Goal: Task Accomplishment & Management: Complete application form

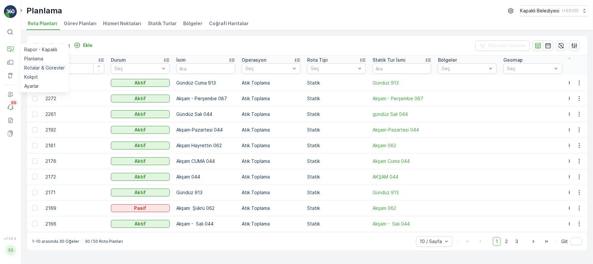
click at [46, 67] on p "Rotalar & Görevler" at bounding box center [44, 68] width 41 height 7
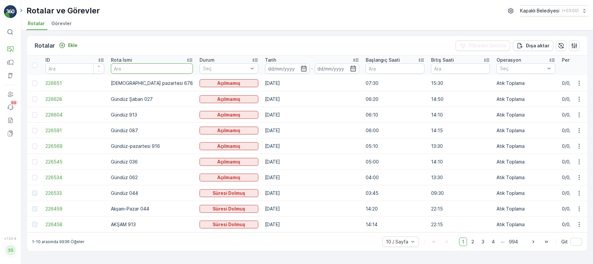
click at [132, 74] on input "text" at bounding box center [152, 68] width 82 height 10
click at [471, 245] on span "2" at bounding box center [472, 242] width 9 height 8
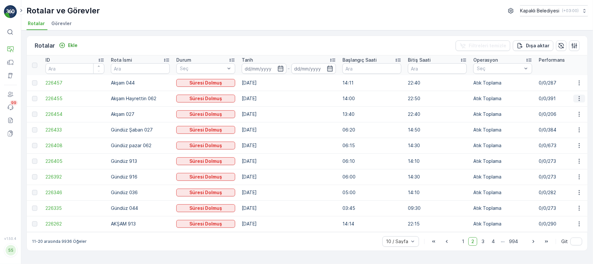
click at [581, 96] on icon "button" at bounding box center [579, 98] width 7 height 7
click at [560, 116] on span "Rota Takibini Görüntüle" at bounding box center [563, 117] width 51 height 7
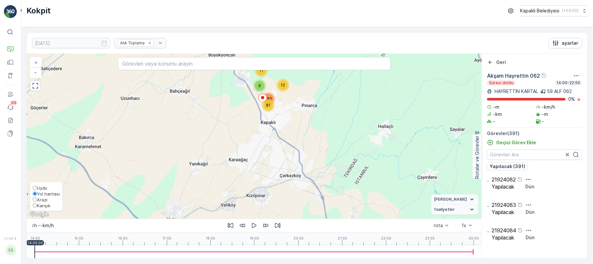
click at [33, 205] on input "Karışık" at bounding box center [35, 206] width 4 height 4
radio input "true"
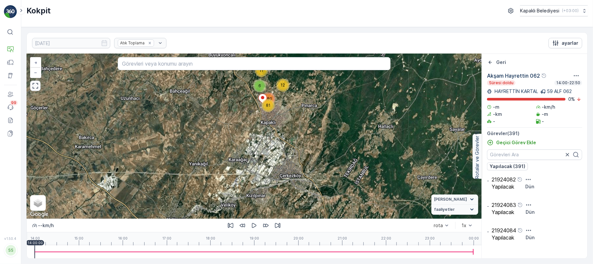
click at [37, 86] on icon "button" at bounding box center [35, 86] width 7 height 7
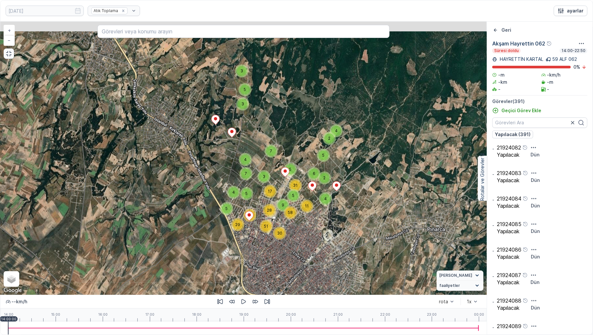
drag, startPoint x: 259, startPoint y: 123, endPoint x: 243, endPoint y: 184, distance: 62.4
click at [243, 184] on div "3 5 3 4 4 2 5 4 7 7 5 3 4 11 5 42 29 5 2 6 31 5 17 28 9 58 51 30 + − Uydu Yol h…" at bounding box center [243, 158] width 486 height 273
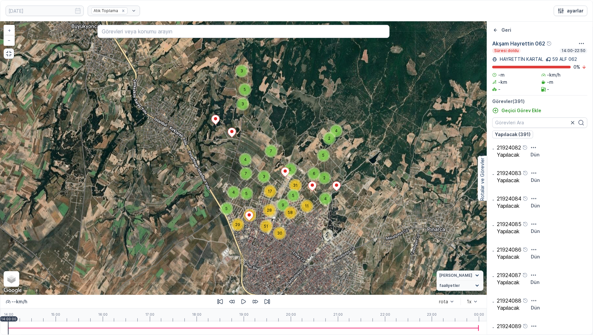
click at [7, 53] on icon "button" at bounding box center [9, 53] width 7 height 7
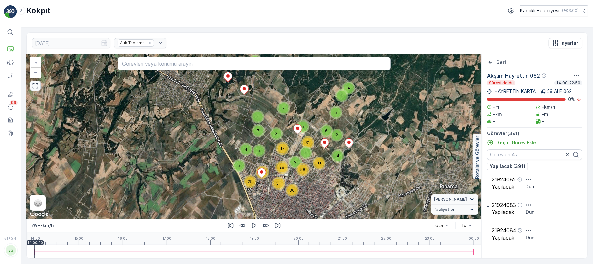
drag, startPoint x: 250, startPoint y: 174, endPoint x: 252, endPoint y: 153, distance: 21.0
click at [252, 153] on div "5" at bounding box center [258, 150] width 13 height 13
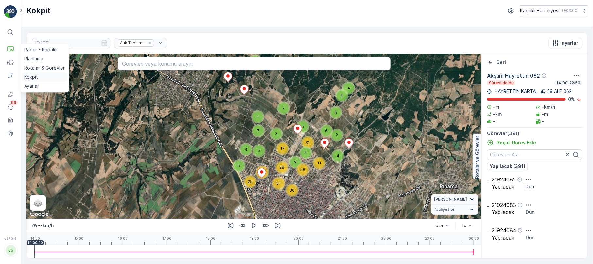
click at [35, 76] on p "Kokpit" at bounding box center [31, 77] width 14 height 7
click at [33, 77] on p "Kokpit" at bounding box center [31, 77] width 14 height 7
click at [36, 76] on p "Kokpit" at bounding box center [31, 77] width 14 height 7
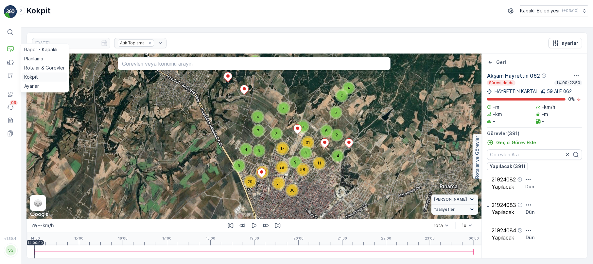
click at [35, 76] on p "Kokpit" at bounding box center [31, 77] width 14 height 7
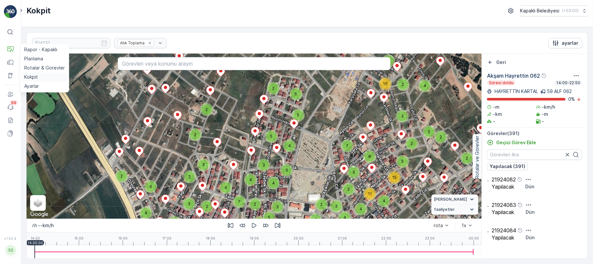
click at [38, 75] on p "Kokpit" at bounding box center [31, 77] width 14 height 7
click at [51, 65] on p "Rotalar & Görevler" at bounding box center [44, 68] width 41 height 7
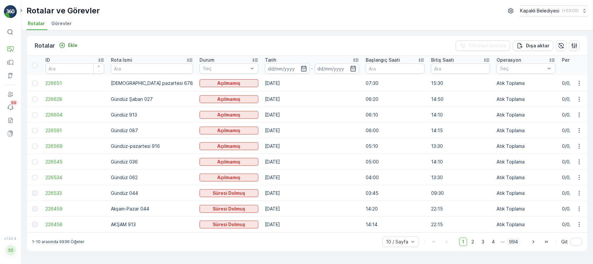
click at [515, 244] on span "994" at bounding box center [513, 242] width 15 height 8
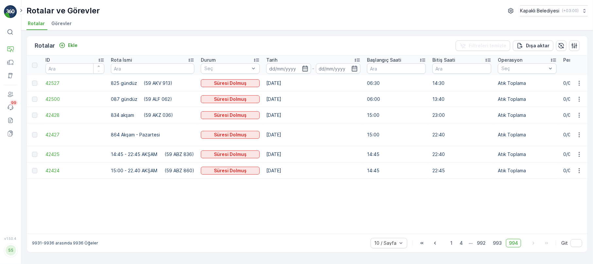
click at [528, 241] on div "10 / Sayfa 1 4 ... 992 993 994 Git" at bounding box center [475, 243] width 211 height 10
click at [497, 241] on span "993" at bounding box center [497, 243] width 15 height 8
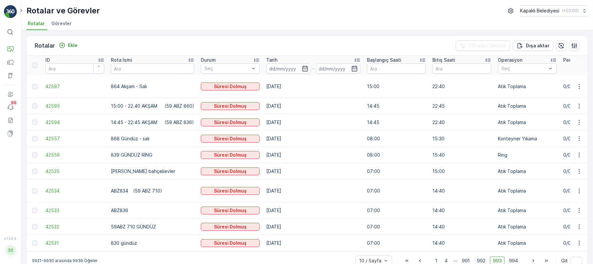
click at [481, 257] on span "992" at bounding box center [481, 261] width 15 height 8
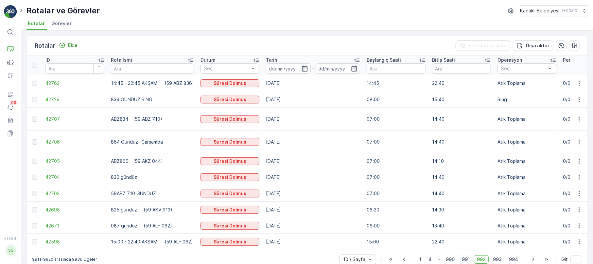
click at [466, 256] on span "991" at bounding box center [466, 260] width 14 height 8
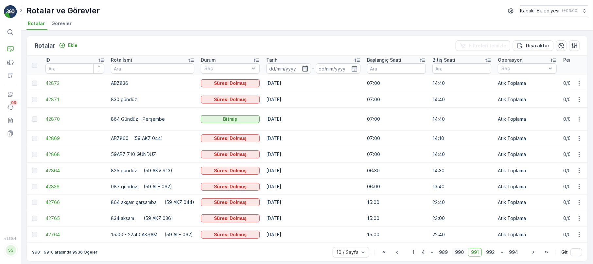
click at [458, 250] on span "990" at bounding box center [459, 252] width 15 height 8
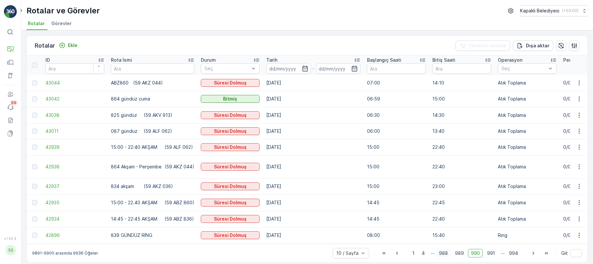
click at [442, 257] on span "988" at bounding box center [443, 253] width 15 height 8
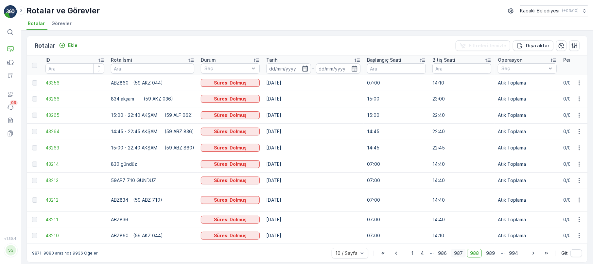
click at [455, 252] on span "987" at bounding box center [458, 253] width 15 height 8
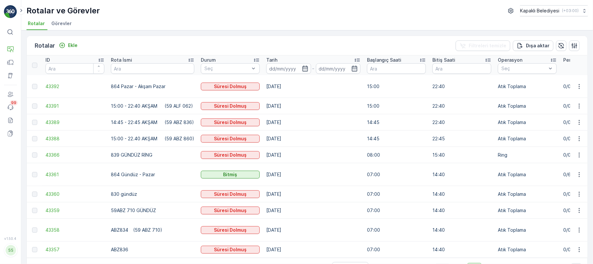
click at [458, 263] on span "986" at bounding box center [458, 267] width 15 height 8
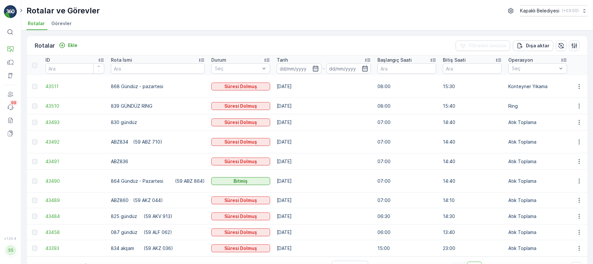
click at [456, 262] on span "985" at bounding box center [458, 266] width 14 height 8
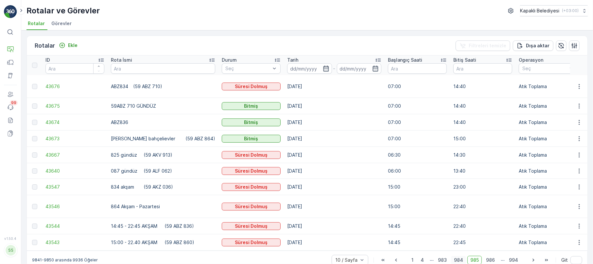
click at [455, 256] on span "984" at bounding box center [458, 260] width 15 height 8
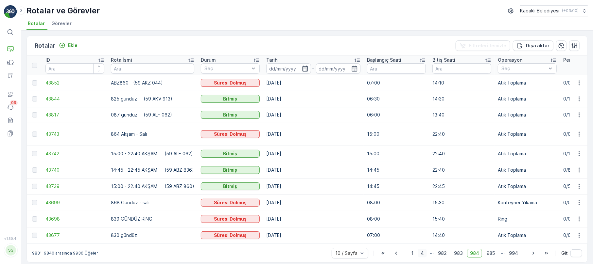
click at [421, 252] on span "4" at bounding box center [421, 253] width 9 height 8
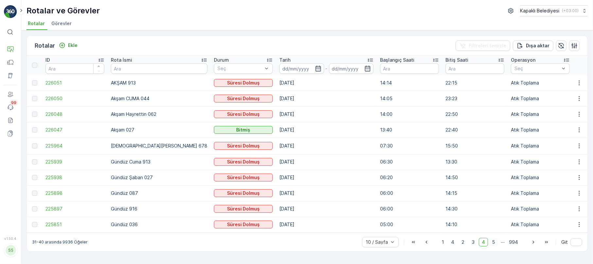
click at [489, 243] on span "5" at bounding box center [493, 242] width 8 height 8
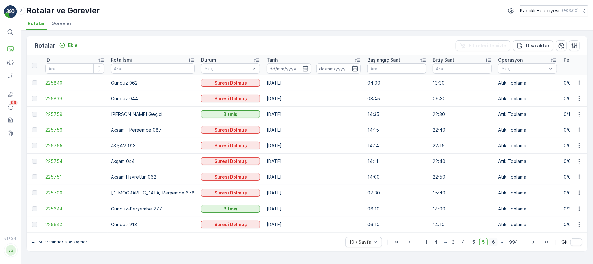
click at [494, 242] on span "6" at bounding box center [493, 242] width 9 height 8
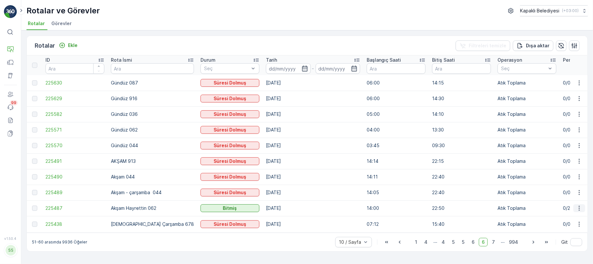
click at [579, 207] on icon "button" at bounding box center [579, 208] width 7 height 7
click at [559, 226] on span "Rota Takibini Görüntüle" at bounding box center [563, 227] width 51 height 7
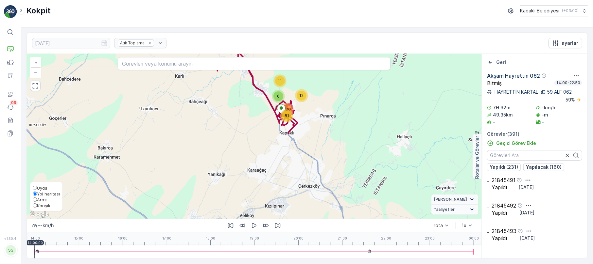
click at [37, 203] on span "Karışık" at bounding box center [43, 205] width 13 height 5
click at [37, 204] on input "Karışık" at bounding box center [35, 206] width 4 height 4
radio input "true"
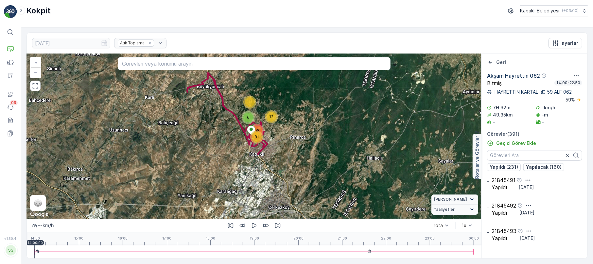
drag, startPoint x: 281, startPoint y: 127, endPoint x: 244, endPoint y: 157, distance: 47.2
click at [244, 157] on div "11 6 81 12 280 + − Uydu Yol haritası Arazi Karışık Leaflet Klavye kısayolları H…" at bounding box center [254, 136] width 454 height 165
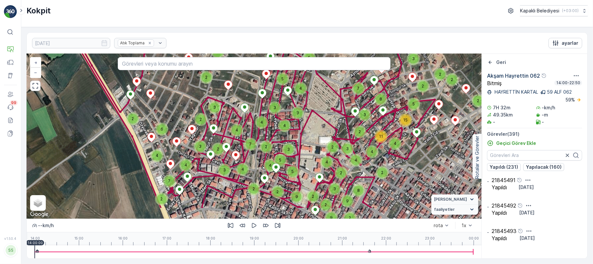
drag, startPoint x: 283, startPoint y: 176, endPoint x: 269, endPoint y: 150, distance: 30.0
click at [269, 150] on div "2" at bounding box center [266, 147] width 10 height 10
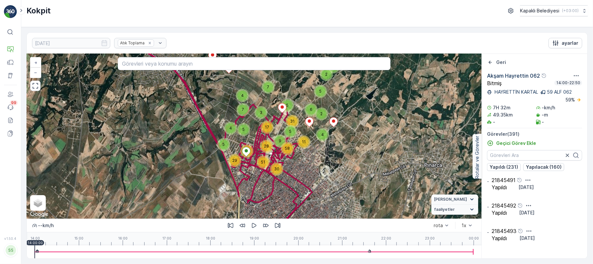
drag, startPoint x: 285, startPoint y: 139, endPoint x: 270, endPoint y: 146, distance: 17.3
click at [270, 146] on div "28" at bounding box center [266, 147] width 10 height 10
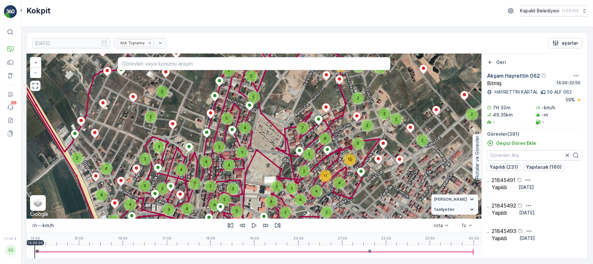
click at [38, 89] on icon "button" at bounding box center [35, 86] width 7 height 7
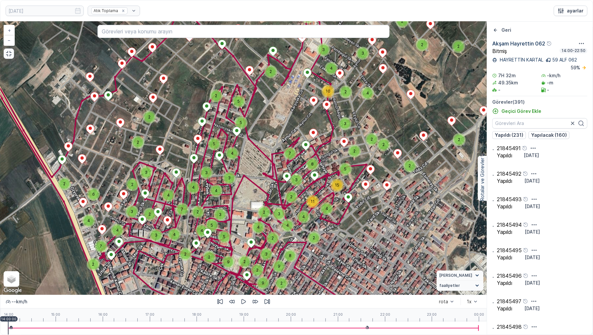
drag, startPoint x: 275, startPoint y: 178, endPoint x: 273, endPoint y: 182, distance: 4.3
click at [273, 182] on div "2 2 2 2 2 2 2 2 2 2 2 2 2 2 2 6 2 4 3 2 2 4 2 4 7 4 3 4 3 2 7 3 2 2 2 2 4 3 4 1…" at bounding box center [243, 158] width 486 height 273
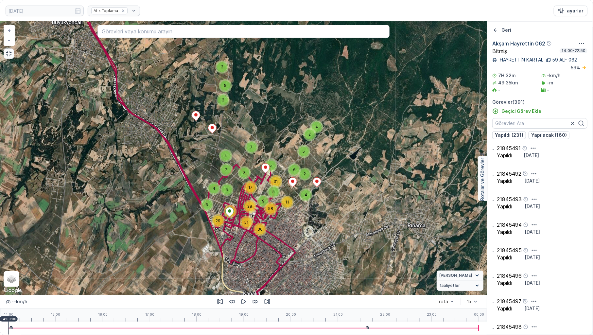
drag, startPoint x: 275, startPoint y: 170, endPoint x: 261, endPoint y: 196, distance: 29.8
click at [261, 196] on div "9" at bounding box center [263, 201] width 10 height 10
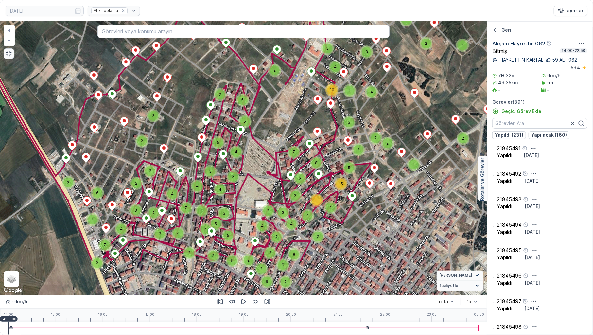
drag, startPoint x: 237, startPoint y: 221, endPoint x: 261, endPoint y: 159, distance: 66.0
click at [261, 159] on div "2 2 2 2 2 2 2 2 2 2 2 2 2 2 2 6 2 4 3 2 2 4 2 4 7 4 3 4 3 2 7 3 2 2 2 2 4 3 4 1…" at bounding box center [243, 158] width 486 height 273
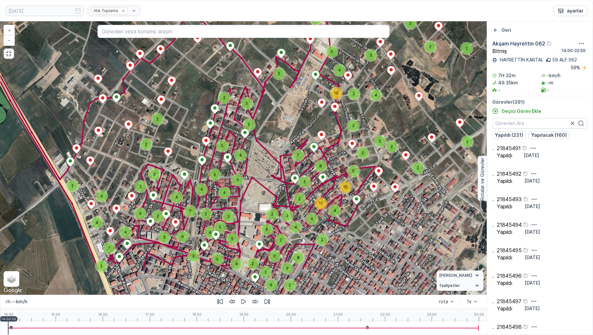
drag, startPoint x: 238, startPoint y: 226, endPoint x: 246, endPoint y: 171, distance: 56.4
click at [8, 56] on icon "button" at bounding box center [9, 53] width 7 height 7
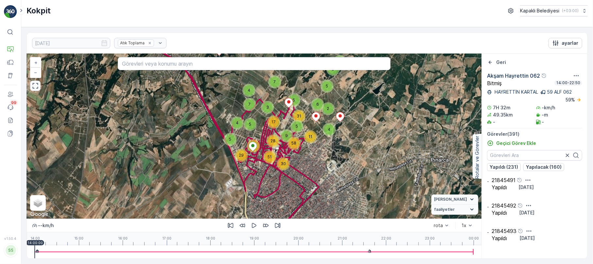
drag, startPoint x: 289, startPoint y: 171, endPoint x: 282, endPoint y: 175, distance: 7.6
click at [282, 175] on div "3 5 3 4 4 2 5 4 7 7 5 3 4 11 5 42 29 5 2 6 31 5 17 28 9 58 51 30 + − Uydu Yol h…" at bounding box center [254, 136] width 454 height 165
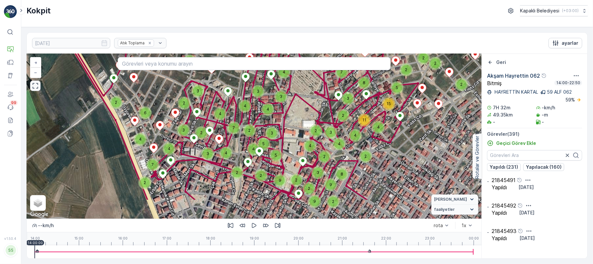
drag, startPoint x: 291, startPoint y: 162, endPoint x: 295, endPoint y: 147, distance: 16.3
click at [295, 147] on div "2 2 2 2 2 2 2 2 2 2 2 2 2 2 2 6 2 4 3 2 2 4 2 4 7 4 3 4 3 2 7 3 2 2 2 2 4 3 4 1…" at bounding box center [254, 136] width 454 height 165
click at [507, 12] on icon "button" at bounding box center [510, 11] width 7 height 7
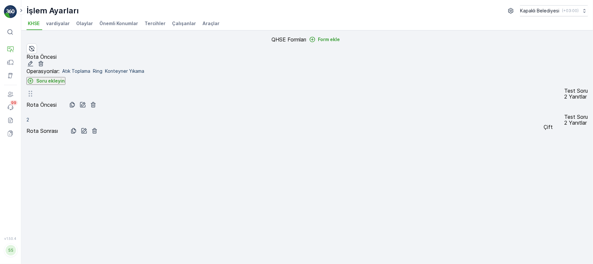
click at [75, 108] on icon "button" at bounding box center [72, 105] width 7 height 7
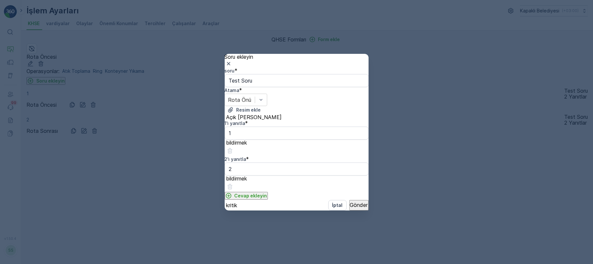
type input "Test Soru"
click at [332, 209] on p "İptal" at bounding box center [337, 205] width 10 height 7
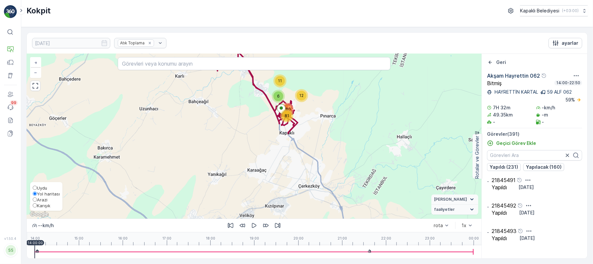
click at [38, 203] on label "Karışık" at bounding box center [46, 206] width 27 height 6
click at [37, 204] on input "Karışık" at bounding box center [35, 206] width 4 height 4
radio input "true"
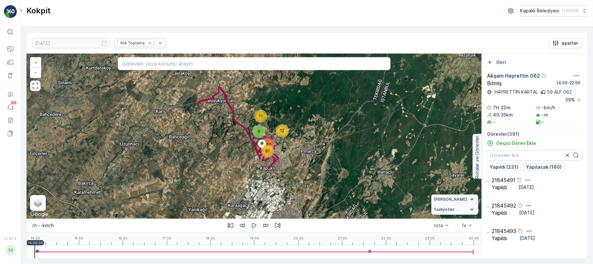
drag, startPoint x: 266, startPoint y: 137, endPoint x: 246, endPoint y: 173, distance: 40.9
click at [246, 173] on div "11 6 81 12 280 + − Uydu Yol haritası Arazi Karışık Leaflet Klavye kısayolları H…" at bounding box center [254, 136] width 454 height 165
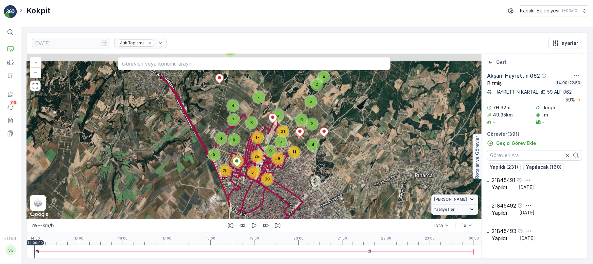
drag, startPoint x: 276, startPoint y: 162, endPoint x: 270, endPoint y: 165, distance: 7.0
click at [270, 165] on icon at bounding box center [141, 81] width 321 height 329
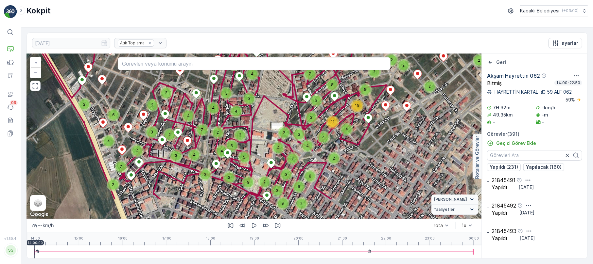
drag, startPoint x: 236, startPoint y: 176, endPoint x: 275, endPoint y: 141, distance: 52.8
click at [275, 141] on div "2 2 2 2 2 2 2 2 2 2 2 2 2 2 2 6 2 4 3 2 2 4 2 4 7 4 3 4 3 2 7 3 2 2 2 2 4 3 4 1…" at bounding box center [254, 136] width 454 height 165
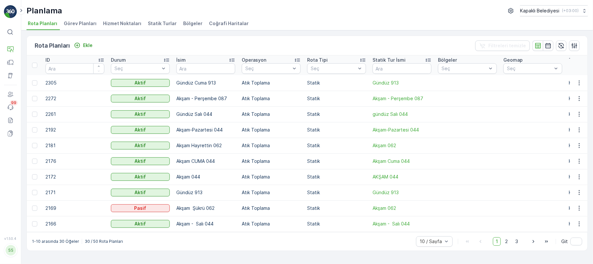
click at [186, 25] on span "Bölgeler" at bounding box center [192, 23] width 19 height 7
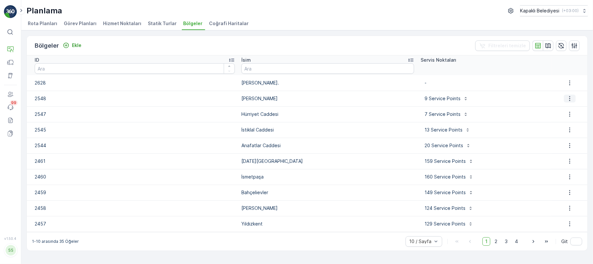
click at [569, 99] on icon "button" at bounding box center [569, 98] width 7 height 7
click at [565, 106] on span "Bölgeyi düzenle" at bounding box center [572, 108] width 35 height 7
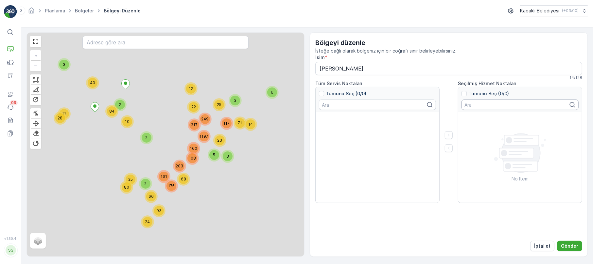
type input "[PERSON_NAME]"
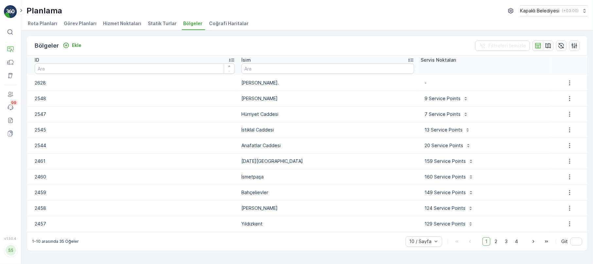
click at [153, 25] on span "Statik Turlar" at bounding box center [162, 23] width 29 height 7
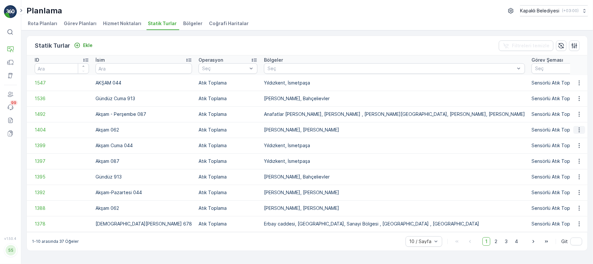
click at [577, 127] on icon "button" at bounding box center [579, 130] width 7 height 7
click at [566, 149] on span "Statik Turu Düzenle" at bounding box center [559, 149] width 43 height 7
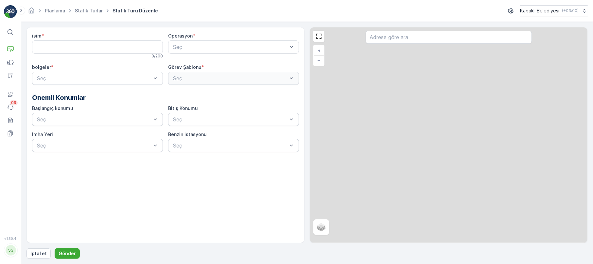
type input "Akşam 062"
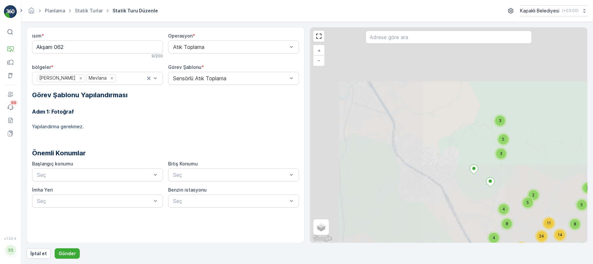
drag, startPoint x: 430, startPoint y: 100, endPoint x: 514, endPoint y: 155, distance: 99.9
click at [514, 155] on div "4 3 2 5 3 3 8 5 4 8 38 32 24 4 8 5 2 30 11 23 46 5 24 48 30 14 + − Uydu Yol har…" at bounding box center [448, 135] width 277 height 216
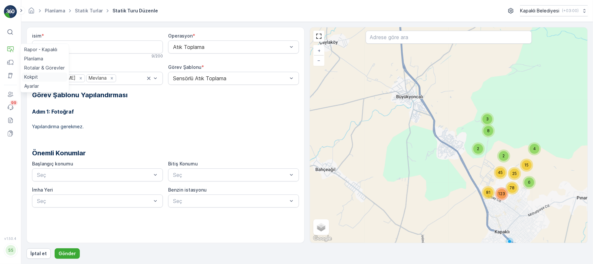
click at [30, 79] on p "Kokpit" at bounding box center [31, 77] width 14 height 7
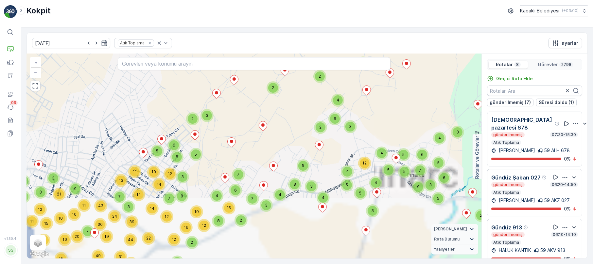
drag, startPoint x: 278, startPoint y: 172, endPoint x: 280, endPoint y: 122, distance: 50.1
click at [280, 122] on div "2 4 2 3 3 4 3 6 2 4 3 3 3 3 2 3 8 5 2 4 2 3 5 5 11 2 4 6 4 6 2 2 2 12 4 14 2 12…" at bounding box center [254, 156] width 454 height 205
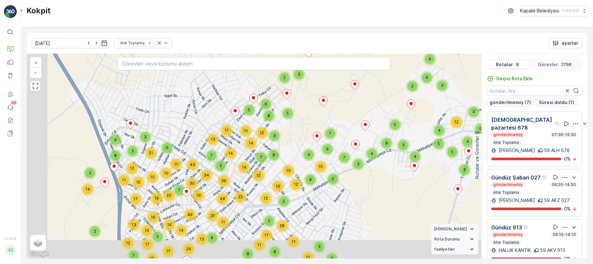
drag, startPoint x: 175, startPoint y: 178, endPoint x: 275, endPoint y: 139, distance: 107.7
click at [275, 139] on div "3" at bounding box center [274, 136] width 10 height 10
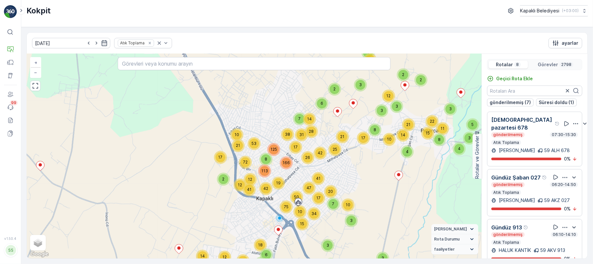
drag, startPoint x: 111, startPoint y: 232, endPoint x: 112, endPoint y: 207, distance: 25.2
click at [118, 205] on div "6 4 10 9 2 6 12 2 3 9 11 26 6 16 4 18 14 20 12 4 4 2 7 28 34 28 16 4 10 12 8 2 …" at bounding box center [254, 156] width 454 height 205
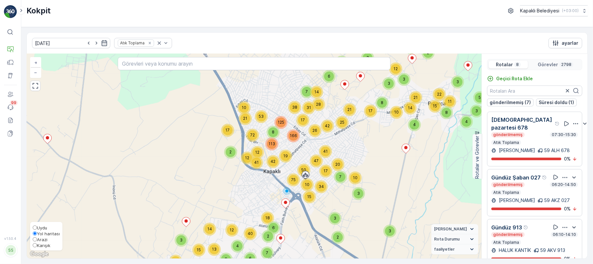
click at [35, 244] on input "Karışık" at bounding box center [35, 245] width 4 height 4
radio input "true"
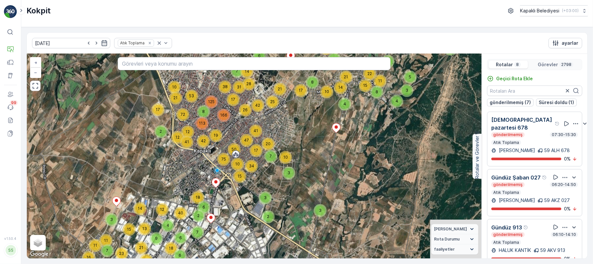
drag, startPoint x: 295, startPoint y: 204, endPoint x: 225, endPoint y: 184, distance: 72.6
click at [225, 184] on div "6 4 10 9 2 6 12 2 3 9 11 26 6 16 4 18 14 20 12 4 4 2 7 28 34 28 16 4 10 12 8 2 …" at bounding box center [254, 156] width 454 height 205
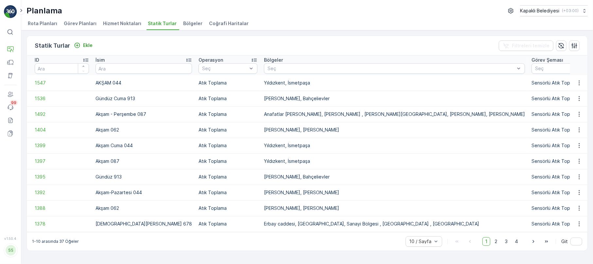
click at [183, 24] on span "Bölgeler" at bounding box center [192, 23] width 19 height 7
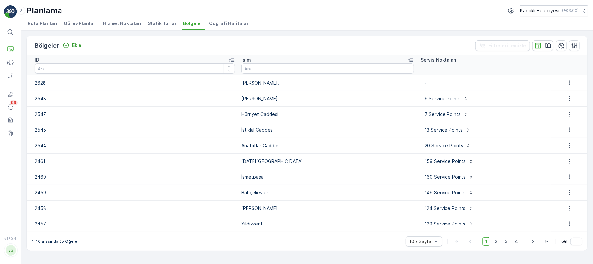
click at [118, 23] on span "Hizmet Noktaları" at bounding box center [122, 23] width 38 height 7
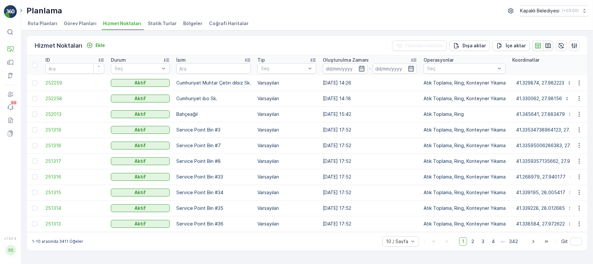
click at [546, 43] on icon "button" at bounding box center [547, 45] width 7 height 7
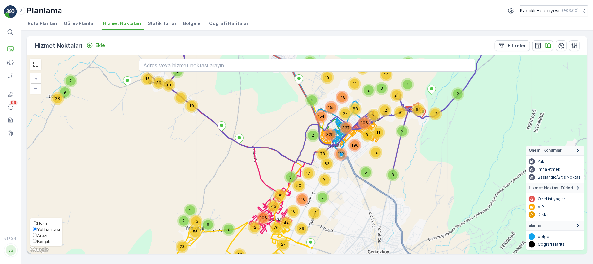
click at [36, 242] on input "Karışık" at bounding box center [35, 241] width 4 height 4
radio input "true"
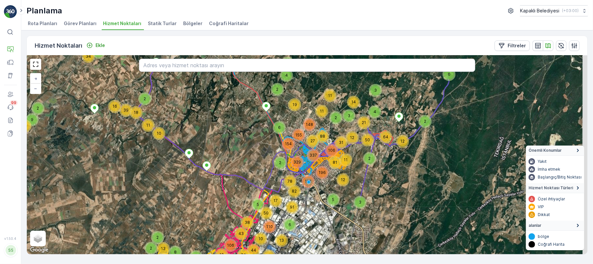
drag, startPoint x: 329, startPoint y: 129, endPoint x: 286, endPoint y: 161, distance: 53.6
click at [291, 161] on div "329" at bounding box center [297, 162] width 13 height 13
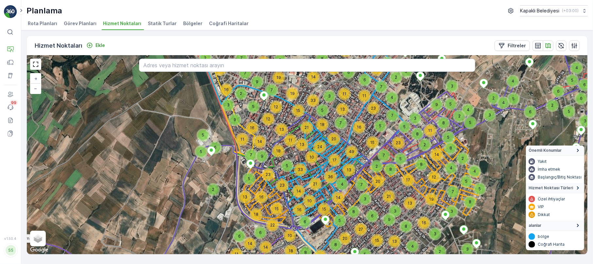
drag, startPoint x: 279, startPoint y: 178, endPoint x: 301, endPoint y: 167, distance: 24.9
click at [301, 167] on div "33" at bounding box center [300, 170] width 10 height 10
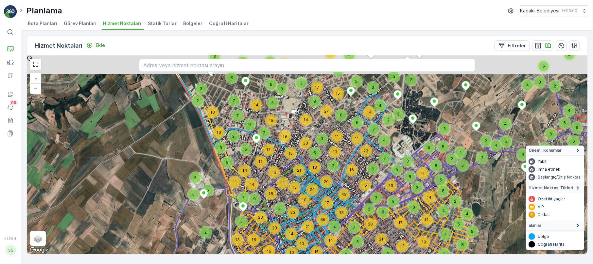
drag, startPoint x: 328, startPoint y: 149, endPoint x: 321, endPoint y: 163, distance: 15.6
click at [323, 162] on div "5 3 8 6 3 2 3 6 3 3 3 4 2 2 4 3 9 3 5 3 2 2 2 2 5 6 2 2 2 6 5 4 5 6 3 4 12 3 3 …" at bounding box center [307, 155] width 560 height 199
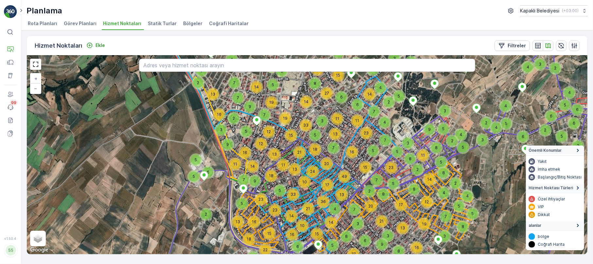
drag, startPoint x: 294, startPoint y: 189, endPoint x: 297, endPoint y: 168, distance: 20.8
click at [298, 167] on div "13" at bounding box center [295, 170] width 10 height 10
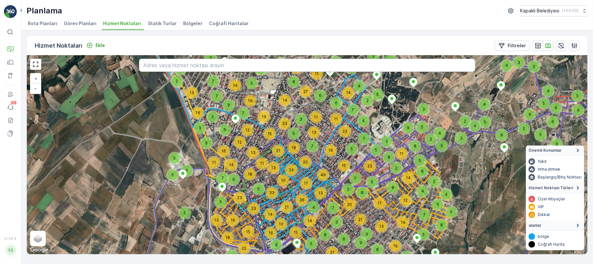
drag, startPoint x: 292, startPoint y: 196, endPoint x: 268, endPoint y: 196, distance: 23.5
click at [268, 196] on div "33" at bounding box center [272, 193] width 10 height 10
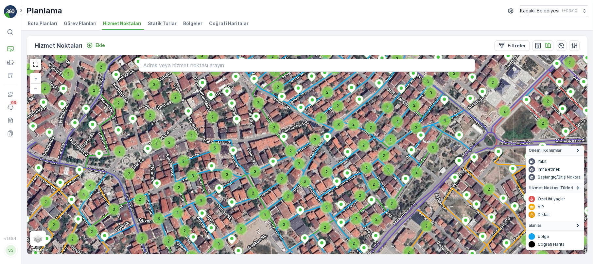
drag, startPoint x: 356, startPoint y: 199, endPoint x: 288, endPoint y: 176, distance: 71.5
click at [288, 176] on div "2 2 2 2 2 2 2 3 2 2 2 2 2 2 2 2 2 2 2 2 2 2 2 2 2 2 2 2 2 2 2 2 2 2 2 3 2 5 2 2…" at bounding box center [307, 155] width 560 height 199
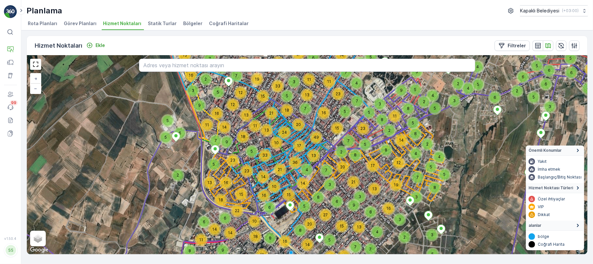
drag, startPoint x: 286, startPoint y: 169, endPoint x: 290, endPoint y: 173, distance: 5.3
click at [290, 173] on icon at bounding box center [259, 130] width 222 height 227
click at [37, 66] on link at bounding box center [36, 64] width 10 height 10
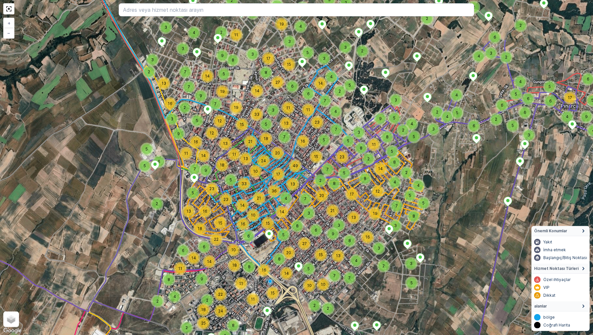
drag, startPoint x: 274, startPoint y: 180, endPoint x: 270, endPoint y: 189, distance: 9.1
click at [270, 189] on div "36" at bounding box center [274, 191] width 10 height 10
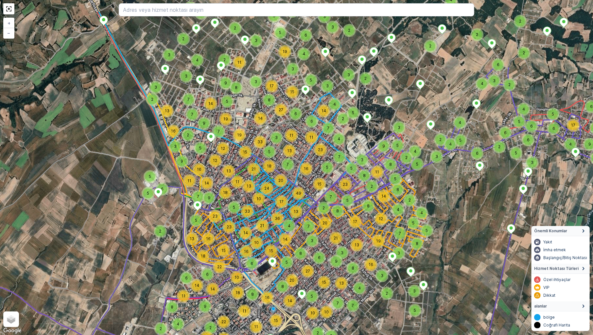
drag, startPoint x: 234, startPoint y: 150, endPoint x: 255, endPoint y: 194, distance: 48.7
click at [254, 195] on div "10" at bounding box center [258, 198] width 13 height 13
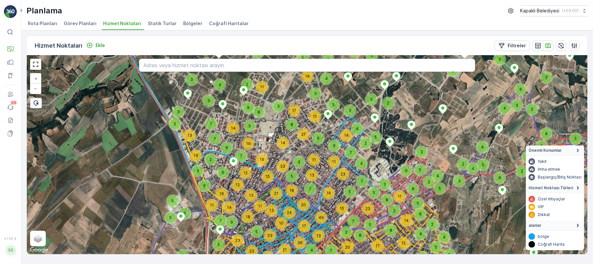
click at [216, 20] on span "Coğrafi Haritalar" at bounding box center [229, 23] width 40 height 7
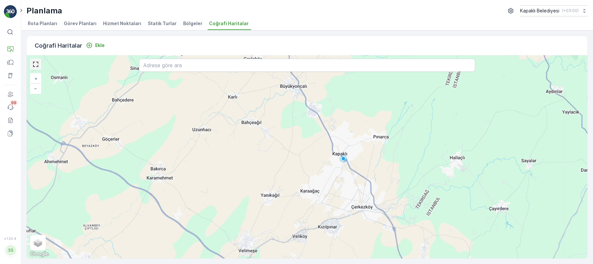
click at [38, 65] on link at bounding box center [36, 64] width 10 height 10
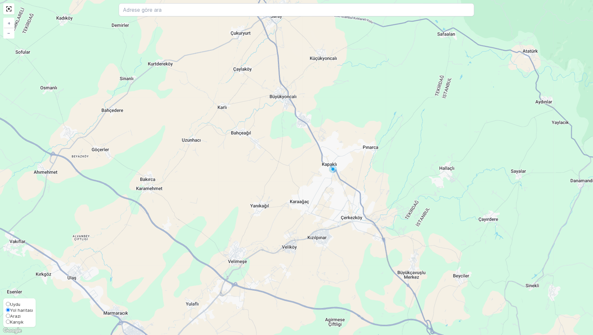
click at [5, 264] on div "Uydu Yol haritası Arazi Karışık" at bounding box center [19, 312] width 32 height 29
click at [8, 264] on input "Karışık" at bounding box center [8, 321] width 4 height 4
radio input "true"
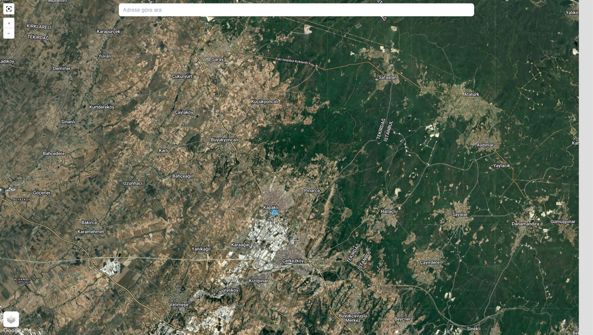
drag, startPoint x: 320, startPoint y: 168, endPoint x: 257, endPoint y: 220, distance: 82.2
click at [257, 220] on div "+ − Uydu Yol haritası Arazi Karışık Leaflet Klavye kısayolları Harita Verileri …" at bounding box center [296, 167] width 593 height 335
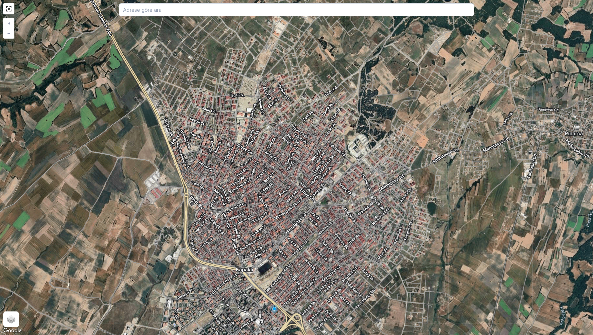
click at [107, 217] on div "+ − Uydu Yol haritası Arazi Karışık Leaflet Klavye kısayolları Harita Verileri …" at bounding box center [296, 167] width 593 height 335
click at [6, 6] on link at bounding box center [9, 9] width 10 height 10
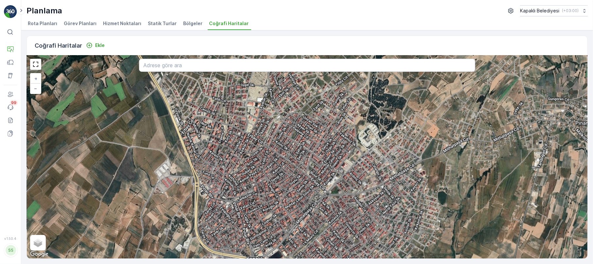
click at [128, 24] on span "Hizmet Noktaları" at bounding box center [122, 23] width 38 height 7
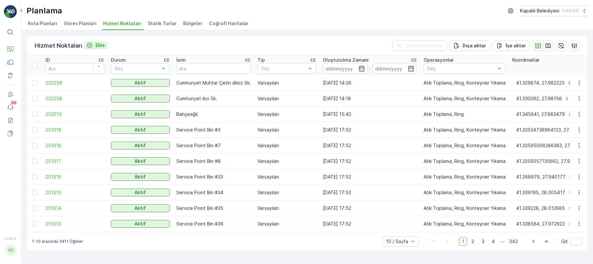
click at [98, 44] on p "Ekle" at bounding box center [99, 45] width 9 height 7
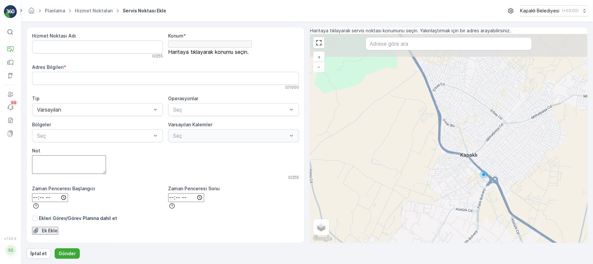
drag, startPoint x: 477, startPoint y: 125, endPoint x: 468, endPoint y: 155, distance: 31.4
click at [468, 155] on div "+ − Uydu Yol haritası Arazi Karışık Leaflet Klavye kısayolları Harita Verileri …" at bounding box center [448, 138] width 277 height 209
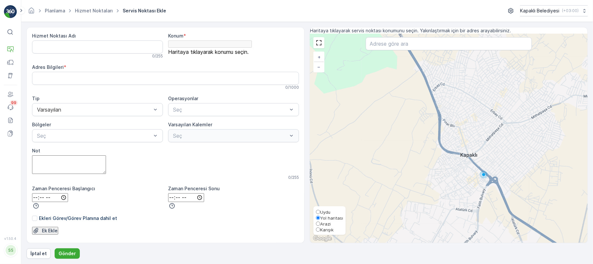
click at [319, 229] on input "Karışık" at bounding box center [318, 230] width 4 height 4
radio input "true"
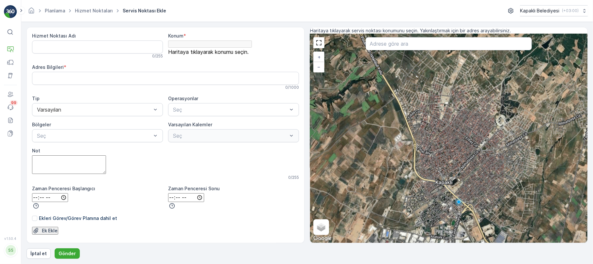
drag, startPoint x: 492, startPoint y: 156, endPoint x: 467, endPoint y: 183, distance: 37.0
click at [467, 183] on div "+ − Uydu Yol haritası Arazi Karışık Leaflet Klavye kısayolları Harita Verileri …" at bounding box center [448, 138] width 277 height 209
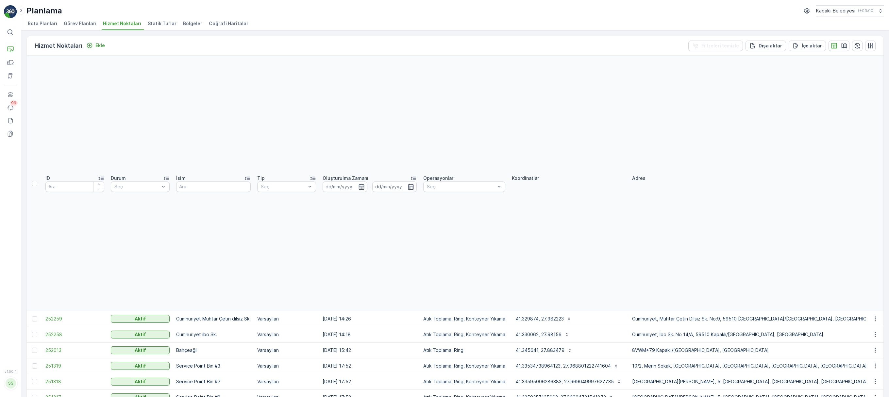
click at [592, 264] on div "Hizmet Noktaları Ekle Filtreleri temizle Dışa aktar İçe aktar ID Durum Seç İsim…" at bounding box center [455, 213] width 868 height 366
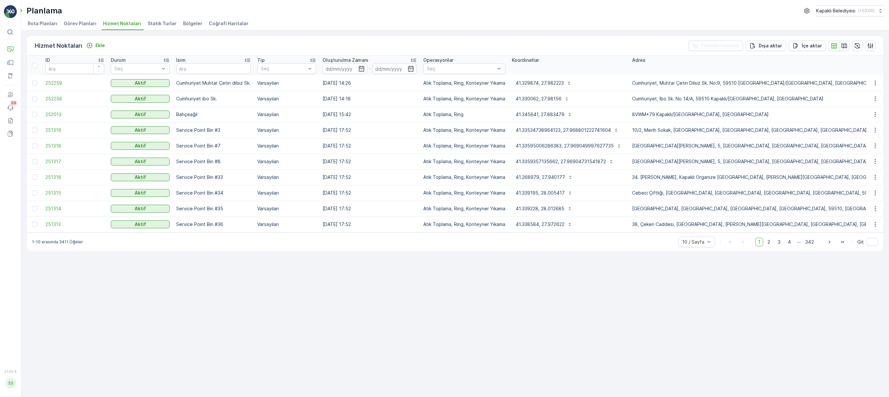
drag, startPoint x: 788, startPoint y: 337, endPoint x: 787, endPoint y: 333, distance: 4.6
click at [592, 264] on div "Hizmet Noktaları Ekle Filtreleri temizle Dışa aktar İçe aktar ID Durum Seç İsim…" at bounding box center [455, 213] width 868 height 366
drag, startPoint x: 794, startPoint y: 323, endPoint x: 789, endPoint y: 320, distance: 5.3
click at [592, 264] on div "Hizmet Noktaları Ekle Filtreleri temizle Dışa aktar İçe aktar ID Durum Seç İsim…" at bounding box center [455, 213] width 868 height 366
drag, startPoint x: 767, startPoint y: 346, endPoint x: 741, endPoint y: 329, distance: 30.8
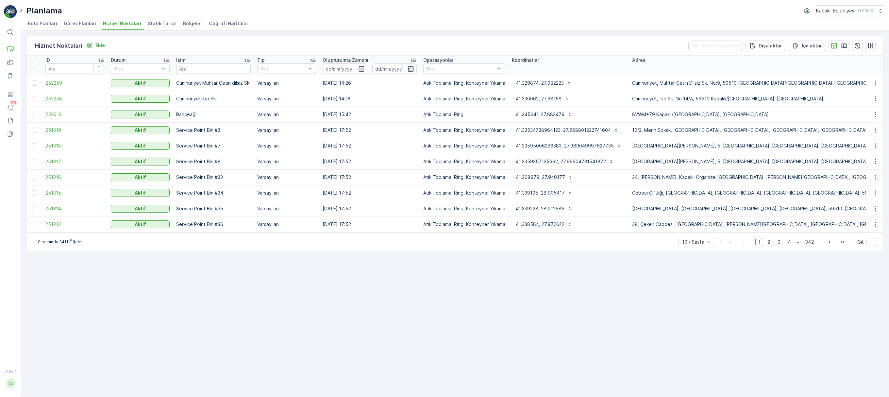
click at [592, 264] on div "Hizmet Noktaları Ekle Filtreleri temizle Dışa aktar İçe aktar ID Durum Seç İsim…" at bounding box center [455, 213] width 868 height 366
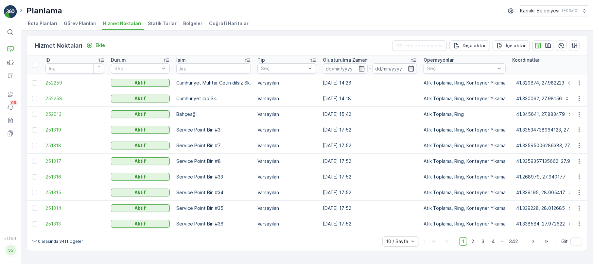
click at [581, 251] on div "1-10 arasında 3411 Öğeler 10 / Sayfa 1 2 3 4 ... 342 Git" at bounding box center [307, 241] width 560 height 19
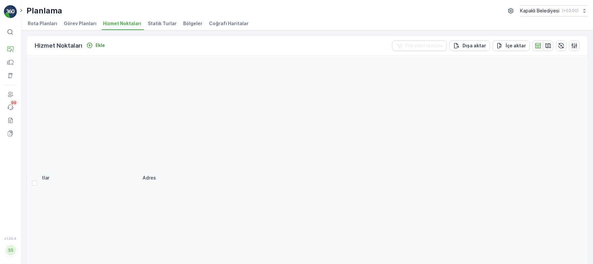
scroll to position [218, 0]
click at [592, 206] on div at bounding box center [599, 208] width 5 height 5
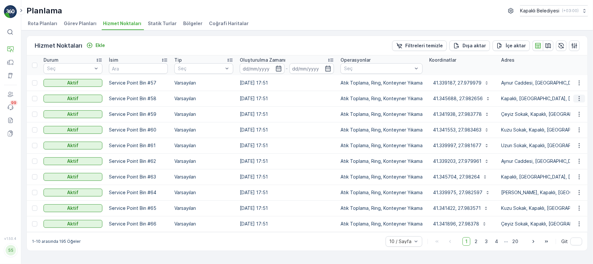
click at [577, 96] on icon "button" at bounding box center [579, 98] width 7 height 7
click at [569, 117] on span "Servis Noktasını Düzenle" at bounding box center [562, 117] width 54 height 7
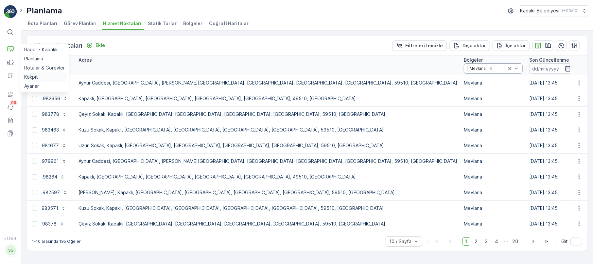
click at [35, 77] on p "Kokpit" at bounding box center [31, 77] width 14 height 7
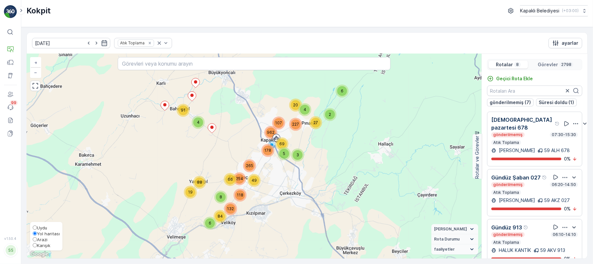
click at [41, 245] on span "Karışık" at bounding box center [43, 245] width 13 height 5
click at [37, 245] on input "Karışık" at bounding box center [35, 245] width 4 height 4
radio input "true"
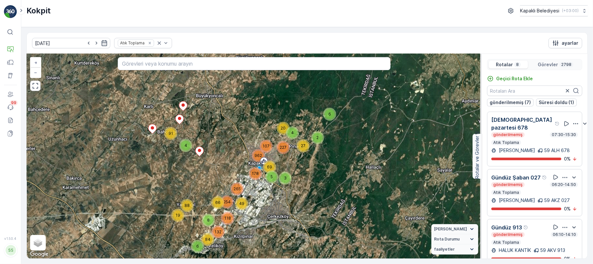
drag, startPoint x: 271, startPoint y: 120, endPoint x: 258, endPoint y: 145, distance: 28.8
click at [258, 145] on div "6 4 91 6 84 19 132 8 118 88 66 2 27 3 5 4 227 20 254 49 178 265 107 69 962 + − …" at bounding box center [254, 156] width 454 height 205
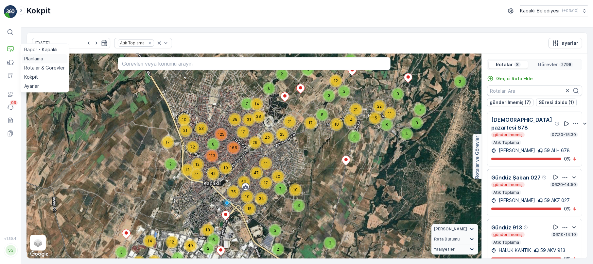
click at [35, 56] on p "Planlama" at bounding box center [33, 59] width 19 height 7
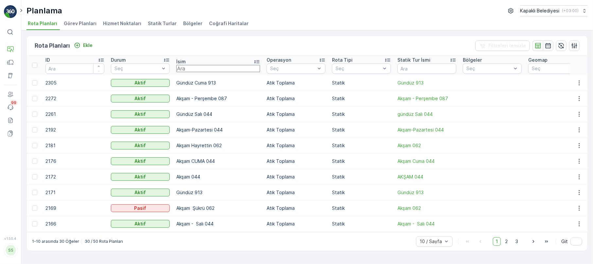
click at [190, 67] on input "text" at bounding box center [218, 68] width 84 height 7
type input "062"
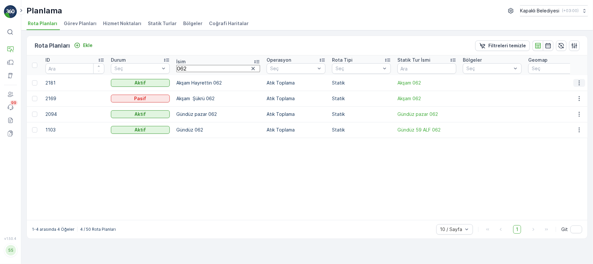
click at [578, 81] on icon "button" at bounding box center [579, 83] width 7 height 7
click at [564, 94] on span "Rota Planını Düzenle" at bounding box center [566, 93] width 45 height 7
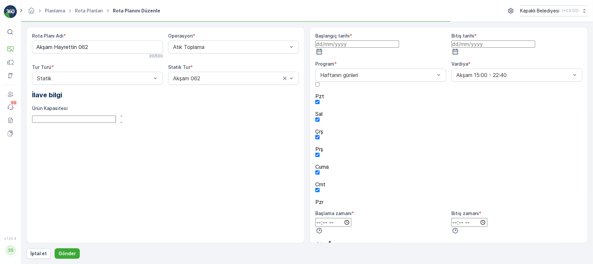
type input "[DATE]"
type input "14:00"
type input "22:50"
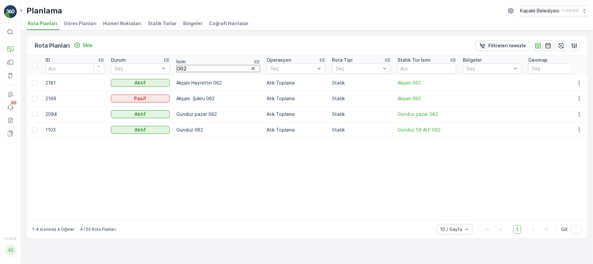
click at [155, 22] on span "Statik Turlar" at bounding box center [162, 23] width 29 height 7
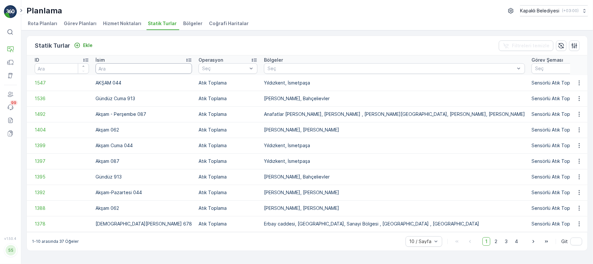
click at [120, 66] on input "text" at bounding box center [143, 68] width 96 height 10
type input "0+62"
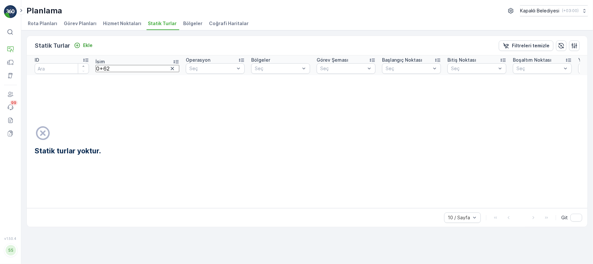
click at [120, 66] on input "0+62" at bounding box center [137, 68] width 84 height 7
type input "0"
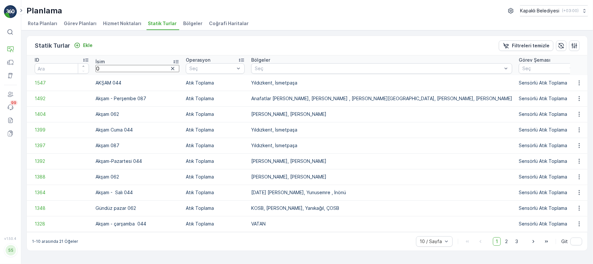
click at [120, 67] on input "0" at bounding box center [137, 68] width 84 height 7
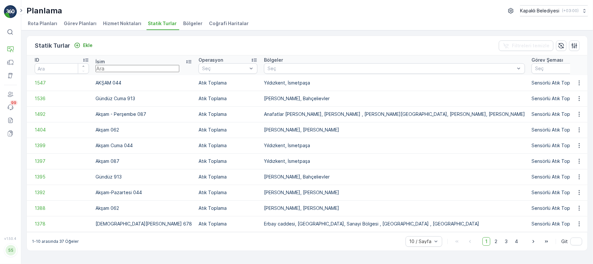
click at [120, 67] on input "text" at bounding box center [137, 68] width 84 height 7
type input "062"
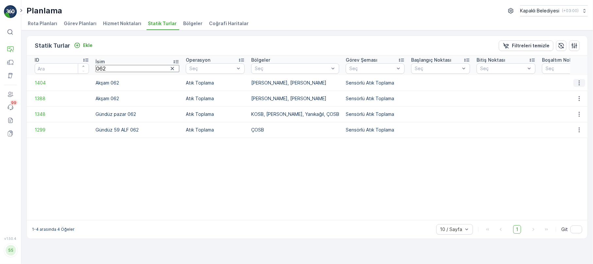
click at [577, 80] on icon "button" at bounding box center [579, 83] width 7 height 7
click at [570, 100] on span "Statik Turu Düzenle" at bounding box center [559, 102] width 43 height 7
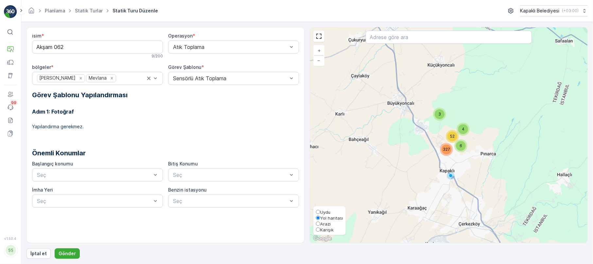
click at [320, 231] on input "Karışık" at bounding box center [318, 230] width 4 height 4
radio input "true"
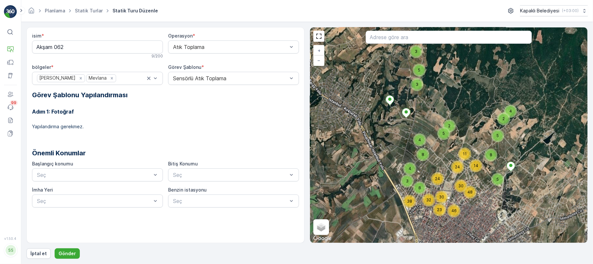
drag, startPoint x: 457, startPoint y: 189, endPoint x: 454, endPoint y: 170, distance: 18.5
click at [454, 170] on div "24" at bounding box center [457, 167] width 13 height 13
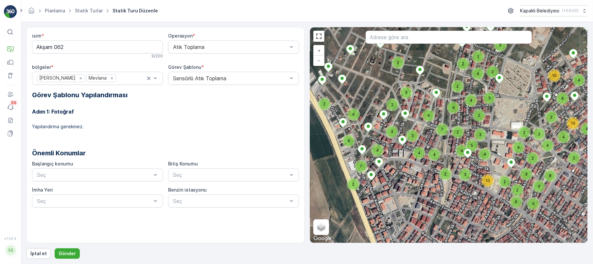
drag, startPoint x: 433, startPoint y: 207, endPoint x: 468, endPoint y: 143, distance: 72.7
click at [468, 143] on div "5" at bounding box center [472, 146] width 10 height 10
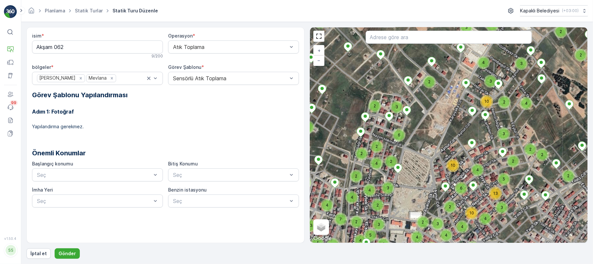
drag, startPoint x: 482, startPoint y: 139, endPoint x: 399, endPoint y: 221, distance: 116.7
click at [399, 221] on div "2 2 2 2 2 2 2 4 3 4 2 3 2 2 2 3 2 6 4 10 2 5 4 10 13 2 2 2 3 3 10 3 2 2 2 2 2 2…" at bounding box center [448, 135] width 277 height 216
click at [41, 256] on p "İptal et" at bounding box center [38, 254] width 16 height 7
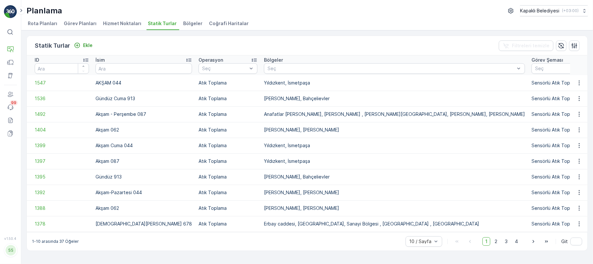
click at [186, 26] on span "Bölgeler" at bounding box center [192, 23] width 19 height 7
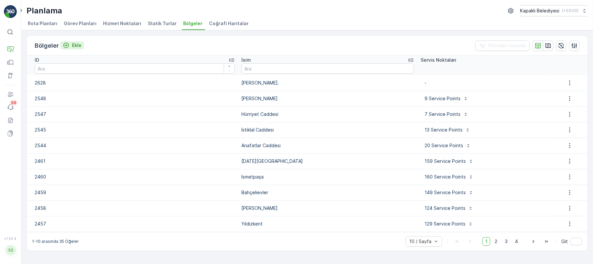
click at [72, 44] on p "Ekle" at bounding box center [76, 45] width 9 height 7
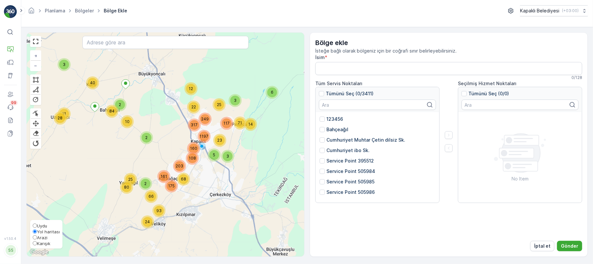
click at [42, 245] on span "Karışık" at bounding box center [43, 243] width 13 height 5
click at [37, 245] on input "Karışık" at bounding box center [35, 244] width 4 height 4
radio input "true"
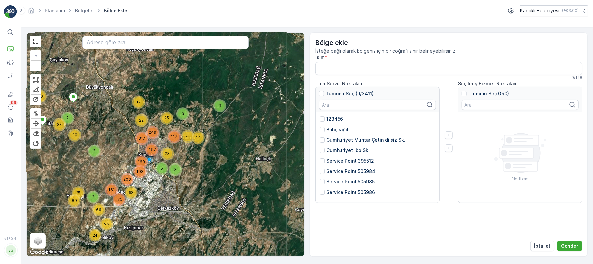
drag, startPoint x: 192, startPoint y: 149, endPoint x: 139, endPoint y: 165, distance: 55.8
click at [139, 164] on span "160" at bounding box center [141, 161] width 7 height 5
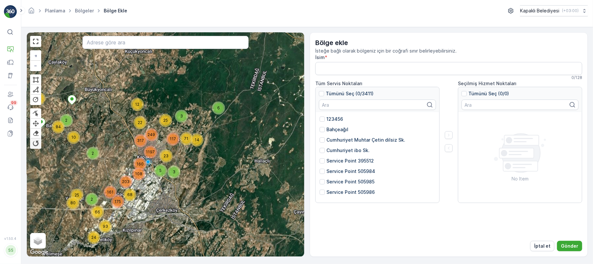
click at [37, 146] on div at bounding box center [35, 143] width 7 height 7
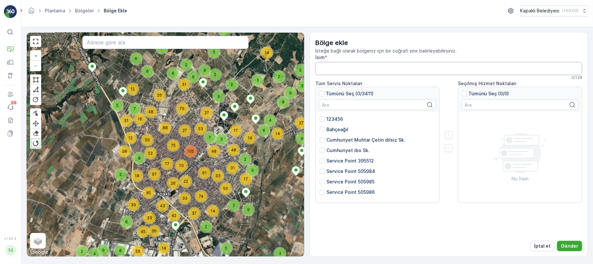
click at [322, 70] on input "İsim" at bounding box center [448, 68] width 267 height 13
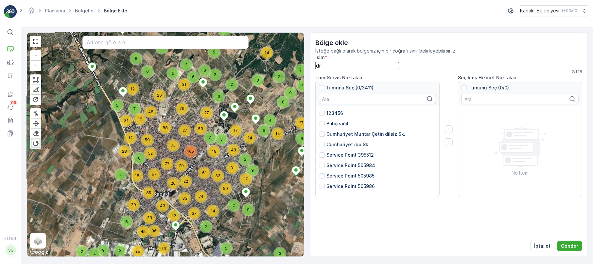
type input "d"
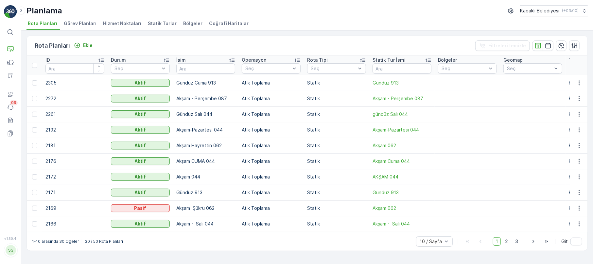
click at [186, 22] on span "Bölgeler" at bounding box center [192, 23] width 19 height 7
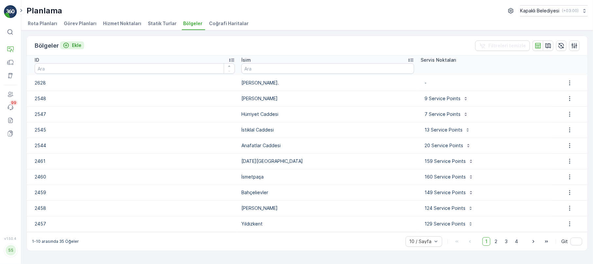
click at [77, 46] on p "Ekle" at bounding box center [76, 45] width 9 height 7
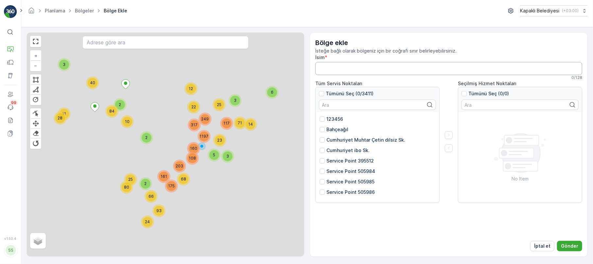
click at [320, 65] on input "İsim" at bounding box center [448, 68] width 267 height 13
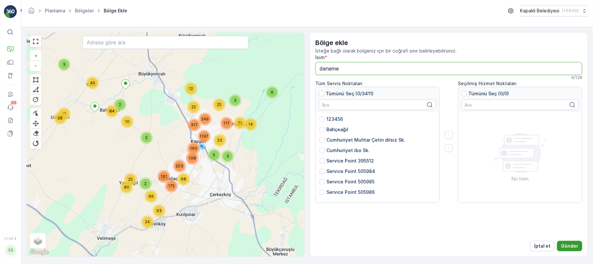
type input "deneme"
click at [570, 246] on p "Gönder" at bounding box center [568, 246] width 17 height 7
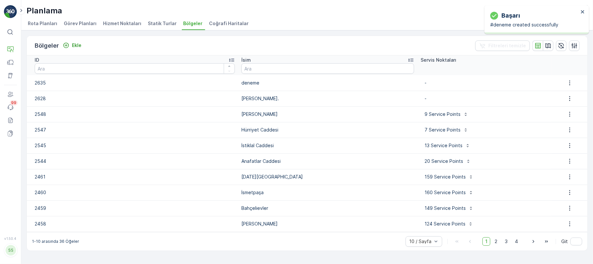
click at [109, 25] on span "Hizmet Noktaları" at bounding box center [122, 23] width 38 height 7
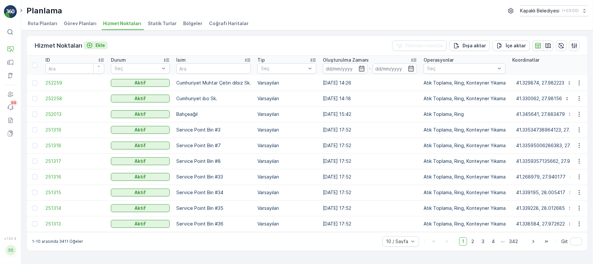
click at [96, 42] on p "Ekle" at bounding box center [99, 45] width 9 height 7
click at [549, 47] on icon "button" at bounding box center [548, 45] width 6 height 5
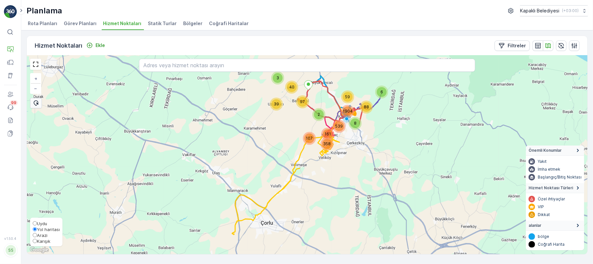
click at [39, 242] on span "Karışık" at bounding box center [43, 241] width 13 height 5
click at [37, 242] on input "Karışık" at bounding box center [35, 241] width 4 height 4
radio input "true"
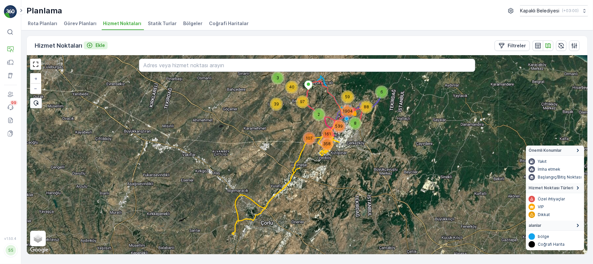
click at [99, 45] on p "Ekle" at bounding box center [99, 45] width 9 height 7
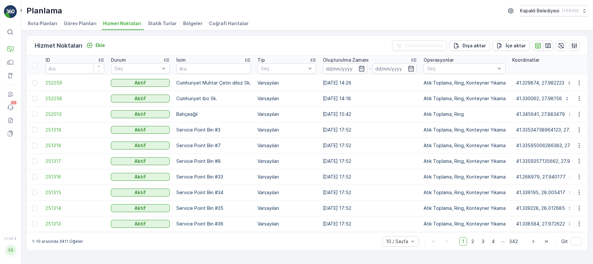
click at [190, 22] on span "Bölgeler" at bounding box center [192, 23] width 19 height 7
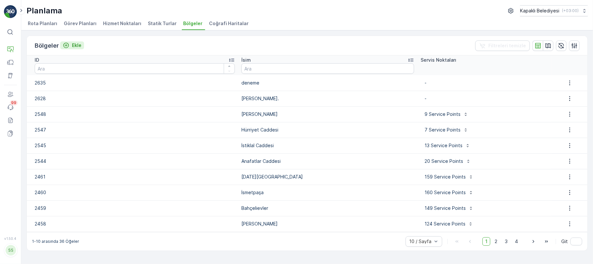
click at [79, 47] on p "Ekle" at bounding box center [76, 45] width 9 height 7
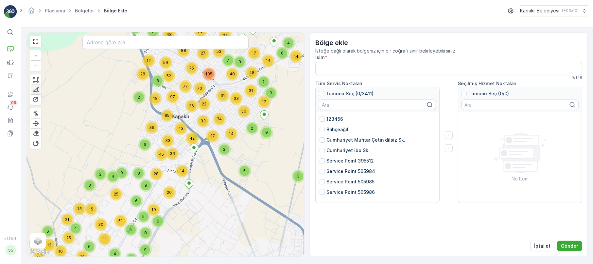
click at [37, 90] on div at bounding box center [35, 90] width 7 height 6
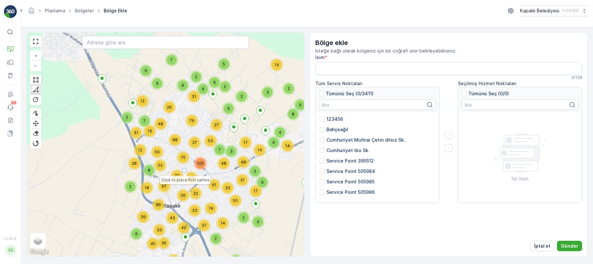
drag, startPoint x: 193, startPoint y: 90, endPoint x: 169, endPoint y: 182, distance: 95.5
click at [170, 182] on div "6 19 15 3 6 4 3 20 9 4 6 16 4 13 4 7 25 13 3 8 12 6 25 10 11 16 15 20 34 4 9 3 …" at bounding box center [165, 145] width 277 height 224
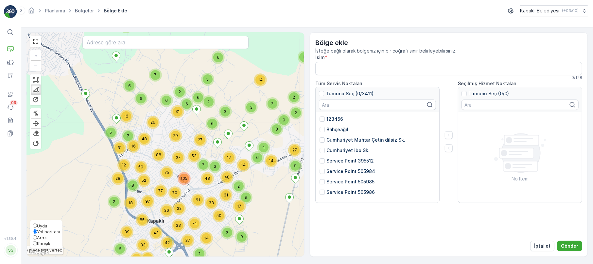
click at [37, 242] on span "Karışık" at bounding box center [43, 243] width 13 height 5
click at [37, 242] on input "Karışık" at bounding box center [35, 244] width 4 height 4
radio input "true"
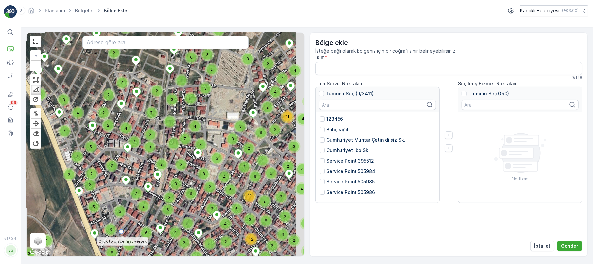
drag, startPoint x: 195, startPoint y: 121, endPoint x: 122, endPoint y: 235, distance: 135.3
click at [122, 235] on div "2 2 2 2 3 3 2 2 2 2 2 3 3 3 2 2 2 2 3 4 2 2 2 2 2 2 2 2 3 4 2 2 3 2 2 2 4 5 2 2…" at bounding box center [165, 145] width 277 height 224
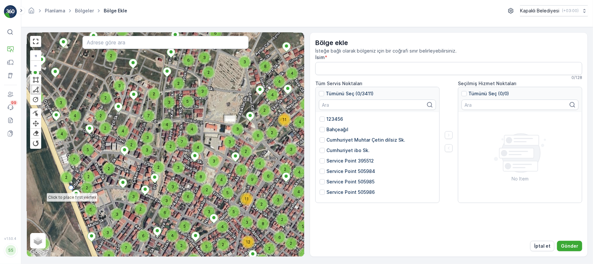
click at [74, 189] on div "2 2 2 2 3 3 2 2 2 2 2 3 3 3 2 2 2 2 3 4 2 2 2 2 2 2 2 2 3 4 2 2 3 2 2 2 4 5 2 2…" at bounding box center [165, 145] width 277 height 224
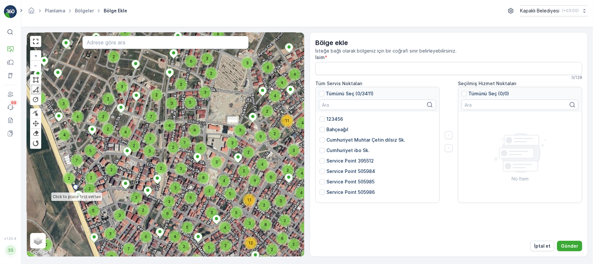
click at [76, 187] on div "2 2 2 2 3 3 2 2 2 2 2 3 3 3 2 2 2 2 3 4 2 2 2 2 2 2 2 2 3 4 2 2 3 2 2 2 4 5 2 2…" at bounding box center [165, 145] width 277 height 224
click at [100, 156] on icon at bounding box center [88, 171] width 24 height 31
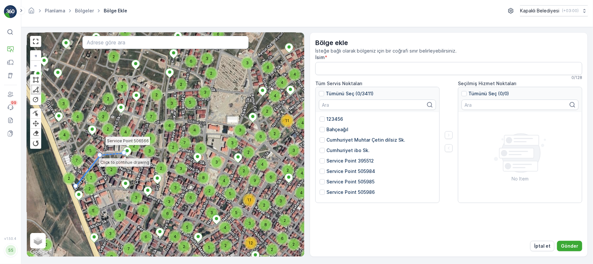
click at [124, 154] on icon at bounding box center [127, 151] width 8 height 9
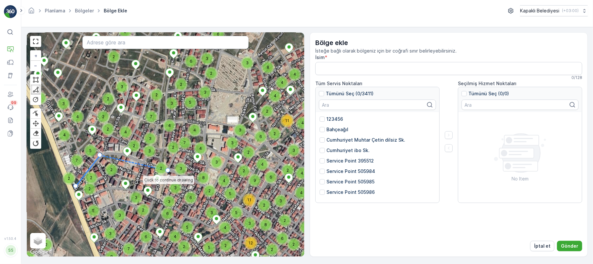
click at [168, 171] on icon at bounding box center [134, 163] width 68 height 15
click at [215, 195] on div "2" at bounding box center [209, 191] width 13 height 13
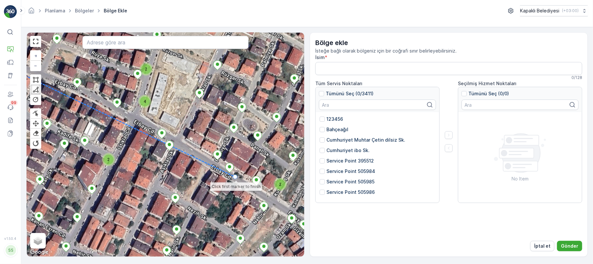
click at [235, 177] on icon at bounding box center [117, 120] width 236 height 114
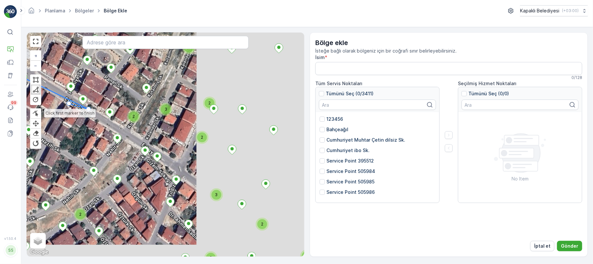
drag, startPoint x: 235, startPoint y: 178, endPoint x: 93, endPoint y: 103, distance: 160.5
click at [86, 108] on div at bounding box center [88, 109] width 5 height 5
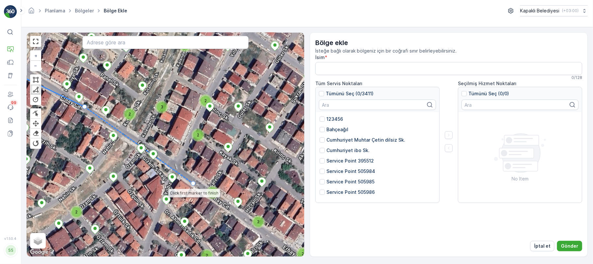
click at [193, 184] on icon at bounding box center [139, 145] width 109 height 77
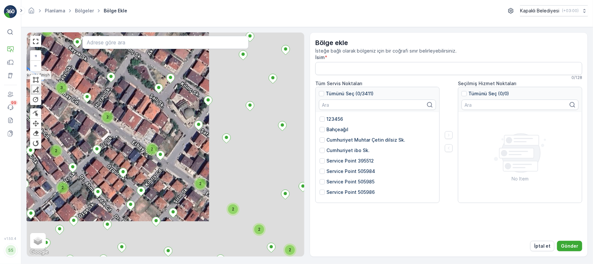
drag, startPoint x: 192, startPoint y: 182, endPoint x: 41, endPoint y: 76, distance: 184.7
click at [41, 76] on div at bounding box center [42, 78] width 5 height 5
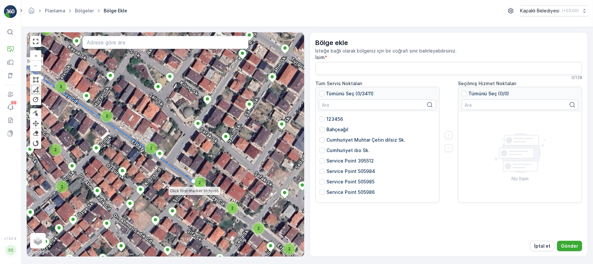
click at [193, 182] on div "2" at bounding box center [199, 182] width 13 height 13
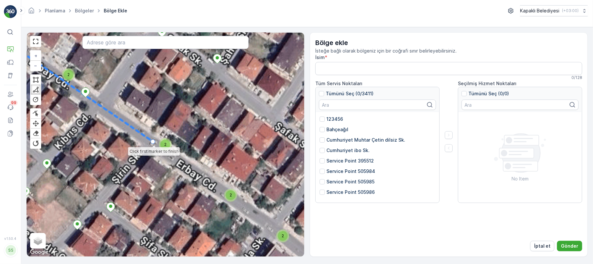
click at [172, 151] on div "2" at bounding box center [165, 144] width 13 height 13
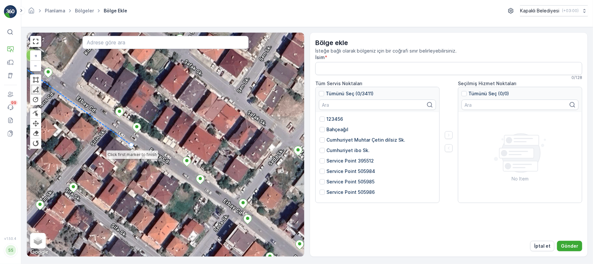
drag, startPoint x: 197, startPoint y: 178, endPoint x: 160, endPoint y: 159, distance: 42.4
click at [160, 159] on div "2 2 2 2 2 2 2 2 2 2 3 2 2 2 2 2 2 2 2 2 2 2 2 2 2 2 4 4 2 2 2 2 3 2 5 2 2 2 2 4…" at bounding box center [165, 145] width 277 height 224
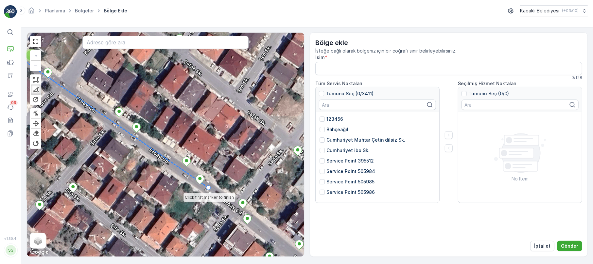
click at [209, 189] on div "2 2 2 2 2 2 2 2 2 2 3 2 2 2 2 2 2 2 2 2 2 2 2 2 2 2 4 4 2 2 2 2 3 2 5 2 2 2 2 4…" at bounding box center [165, 145] width 277 height 224
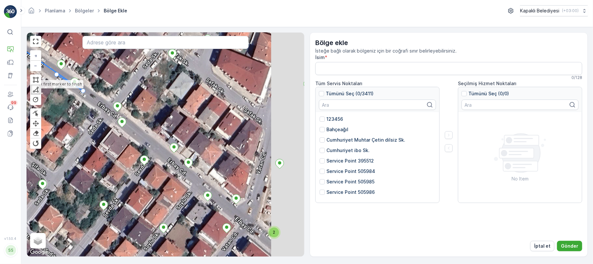
drag, startPoint x: 136, startPoint y: 149, endPoint x: 57, endPoint y: 76, distance: 107.8
click at [57, 76] on div "2 2 2 2 2 2 2 2 2 2 3 2 2 2 2 2 2 2 2 2 2 2 2 2 2 2 4 4 2 2 2 2 3 2 5 2 2 2 2 4…" at bounding box center [165, 145] width 277 height 224
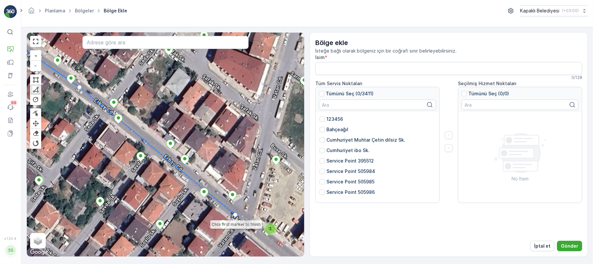
click at [235, 215] on icon at bounding box center [158, 152] width 156 height 128
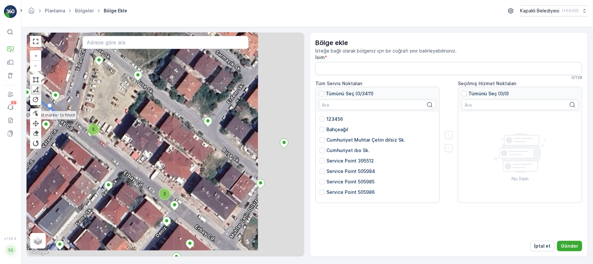
drag, startPoint x: 236, startPoint y: 212, endPoint x: 59, endPoint y: 112, distance: 203.0
click at [59, 112] on div "2 2 2 2 2 2 2 2 2 2 3 2 2 2 2 2 2 2 2 2 2 2 2 2 2 2 4 4 2 2 2 2 3 2 5 2 2 2 2 4…" at bounding box center [165, 145] width 277 height 224
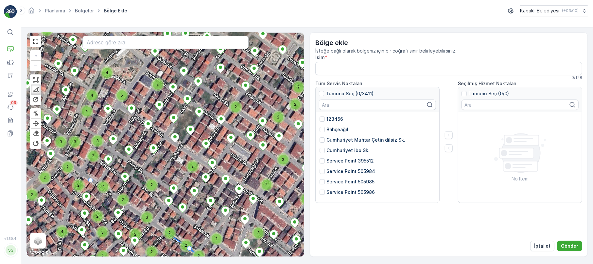
drag, startPoint x: 60, startPoint y: 112, endPoint x: 227, endPoint y: 281, distance: 237.3
click at [227, 264] on html "⌘B Operasyonlar Filo Varlıklar Kullanıcılar Olaylar 99 Raporlar Evraklar v 1.50…" at bounding box center [296, 132] width 593 height 264
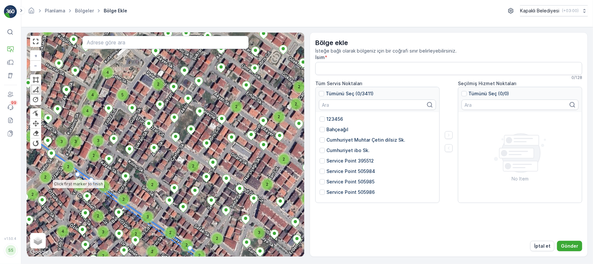
drag, startPoint x: 78, startPoint y: 176, endPoint x: 95, endPoint y: 146, distance: 34.0
click at [81, 170] on div "2 2 2 2 2 2 2 3 2 2 2 2 2 2 2 2 2 2 2 2 2 2 2 2 2 2 2 2 2 2 2 2 2 2 2 3 2 5 2 2…" at bounding box center [165, 145] width 277 height 224
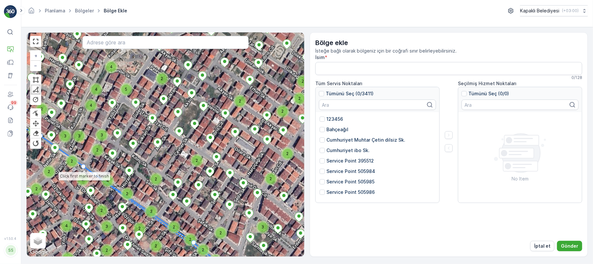
click at [84, 168] on icon at bounding box center [158, 221] width 149 height 108
click at [84, 168] on div at bounding box center [83, 166] width 5 height 5
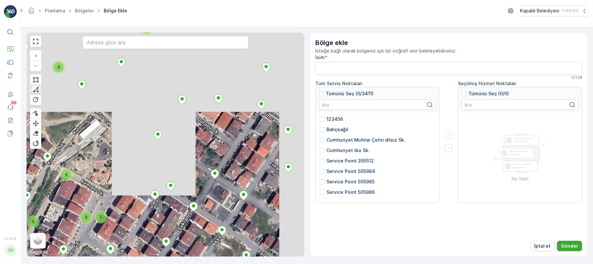
drag, startPoint x: 142, startPoint y: 61, endPoint x: 72, endPoint y: 239, distance: 190.9
click at [65, 262] on div "2 2 2 2 2 2 2 2 2 2 2 2 3 2 3 2 2 2 2 2 2 2 2 2 2 2 3 2 2 2 3 2 4 4 2 2 2 2 2 2…" at bounding box center [306, 145] width 571 height 237
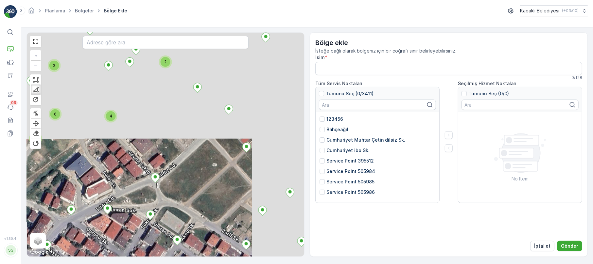
drag, startPoint x: 146, startPoint y: 133, endPoint x: 33, endPoint y: 241, distance: 156.3
click at [22, 248] on div "2 2 2 2 2 2 2 2 2 2 2 2 3 2 3 2 2 2 2 2 2 2 2 2 2 2 3 2 2 2 3 2 4 4 2 2 2 2 2 2…" at bounding box center [306, 145] width 571 height 237
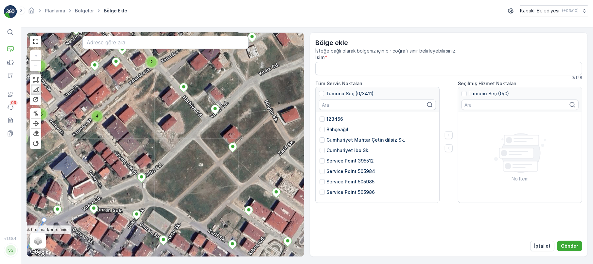
click at [44, 221] on icon at bounding box center [26, 250] width 36 height 59
click at [158, 161] on icon at bounding box center [101, 190] width 114 height 59
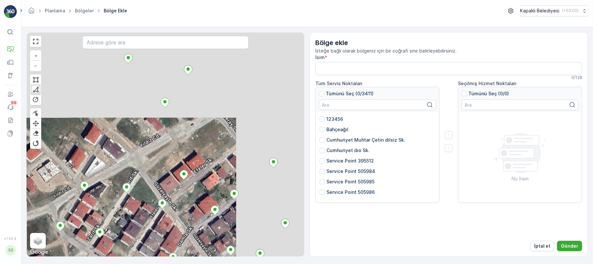
drag, startPoint x: 268, startPoint y: 72, endPoint x: 12, endPoint y: 220, distance: 295.3
click at [12, 220] on div "⌘B Operasyonlar Filo Varlıklar Kullanıcılar Olaylar 99 Raporlar Evraklar v 1.50…" at bounding box center [296, 132] width 593 height 264
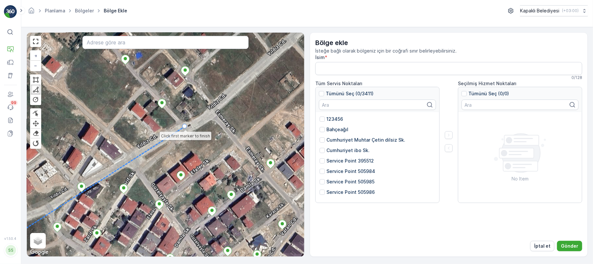
click at [185, 127] on icon at bounding box center [92, 186] width 186 height 119
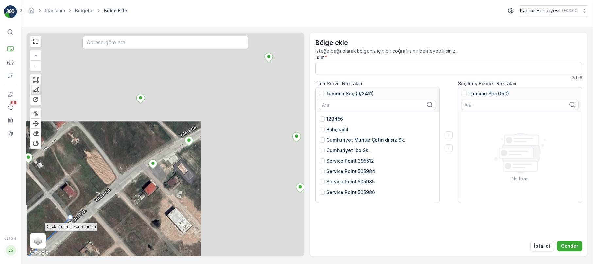
drag, startPoint x: 276, startPoint y: 46, endPoint x: 76, endPoint y: 216, distance: 262.9
click at [76, 216] on div "2 2 2 2 2 2 2 2 2 2 2 2 3 2 3 2 2 2 2 2 2 2 2 2 2 2 3 2 2 2 3 2 4 4 2 2 2 2 2 2…" at bounding box center [165, 145] width 277 height 224
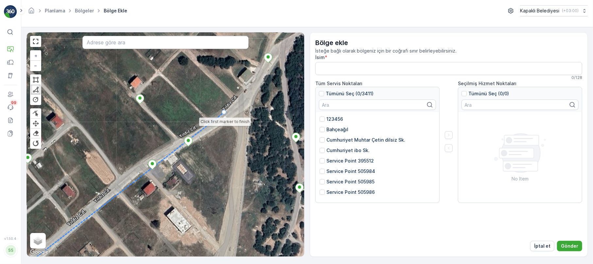
click at [224, 113] on icon at bounding box center [116, 195] width 216 height 166
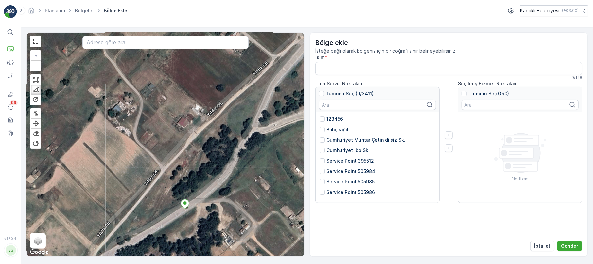
drag, startPoint x: 270, startPoint y: 53, endPoint x: 92, endPoint y: 266, distance: 277.9
click at [92, 264] on html "⌘B Operasyonlar Filo Varlıklar Kullanıcılar Olaylar 99 Raporlar Evraklar v 1.50…" at bounding box center [296, 132] width 593 height 264
click at [186, 150] on div "2 2 2 2 2 2 2 2 2 2 2 2 3 2 3 2 2 2 2 2 2 2 2 2 2 2 3 2 2 2 3 2 4 4 2 2 2 2 2 2…" at bounding box center [165, 145] width 277 height 224
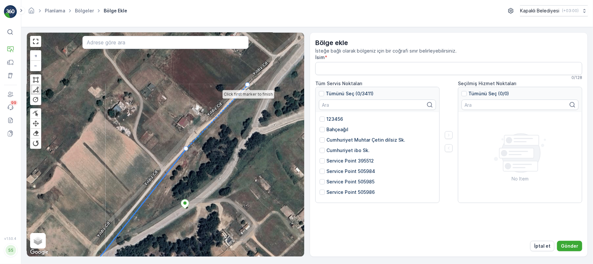
click at [248, 86] on icon at bounding box center [216, 117] width 61 height 64
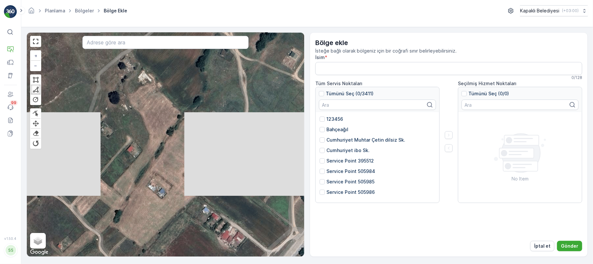
drag, startPoint x: 250, startPoint y: 86, endPoint x: 244, endPoint y: 275, distance: 189.3
click at [244, 264] on html "⌘B Operasyonlar Filo Varlıklar Kullanıcılar Olaylar 99 Raporlar Evraklar v 1.50…" at bounding box center [296, 132] width 593 height 264
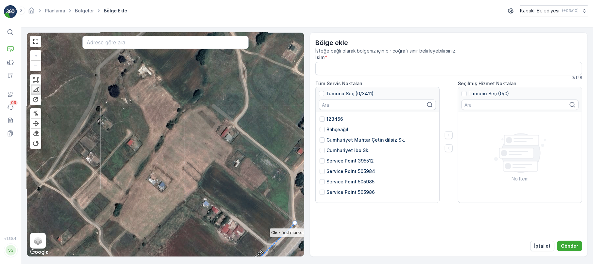
click at [295, 224] on icon at bounding box center [269, 249] width 52 height 51
click at [236, 107] on div "2 2 2 2 2 2 2 2 2 2 2 2 3 2 3 2 2 2 2 2 2 2 2 2 2 2 3 2 2 2 3 2 4 4 2 2 2 2 2 2…" at bounding box center [165, 145] width 277 height 224
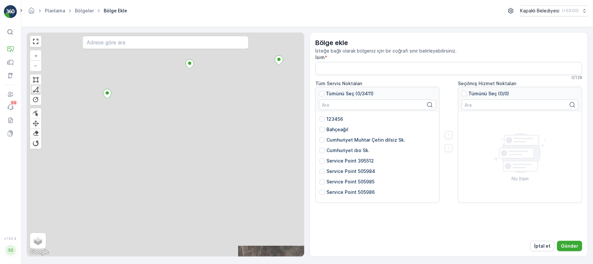
drag, startPoint x: 143, startPoint y: 58, endPoint x: 277, endPoint y: 232, distance: 220.0
click at [357, 264] on html "⌘B Operasyonlar Filo Varlıklar Kullanıcılar Olaylar 99 Raporlar Evraklar v 1.50…" at bounding box center [296, 132] width 593 height 264
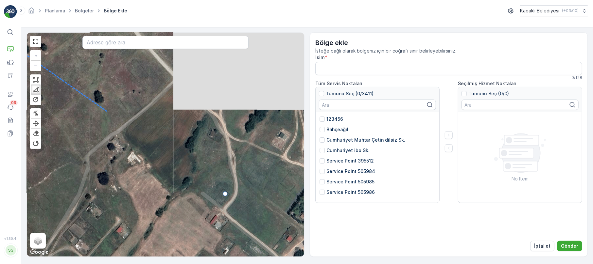
drag, startPoint x: 225, startPoint y: 166, endPoint x: 0, endPoint y: 33, distance: 261.4
click at [0, 33] on div "⌘B Operasyonlar Filo Varlıklar Kullanıcılar Olaylar 99 Raporlar Evraklar v 1.50…" at bounding box center [296, 132] width 593 height 264
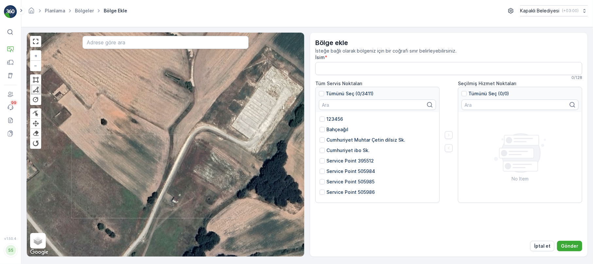
drag, startPoint x: 270, startPoint y: 89, endPoint x: 164, endPoint y: 192, distance: 147.9
click at [168, 249] on div "2 2 2 2 2 2 2 2 2 2 2 2 3 2 3 2 2 2 2 2 2 2 2 2 2 2 3 2 2 2 3 2 4 4 2 2 2 2 2 2…" at bounding box center [165, 145] width 277 height 224
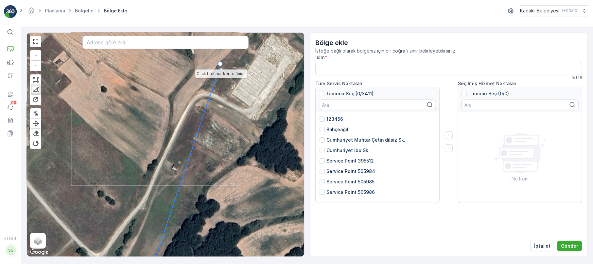
click at [220, 65] on icon at bounding box center [184, 171] width 72 height 215
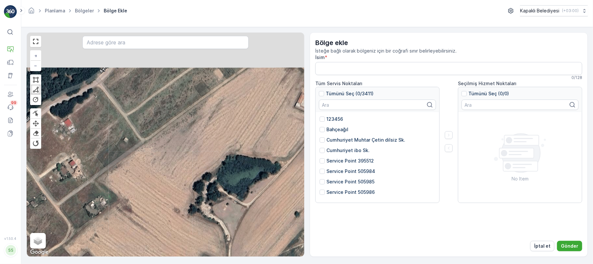
drag, startPoint x: 220, startPoint y: 65, endPoint x: 259, endPoint y: 278, distance: 217.2
click at [259, 264] on html "⌘B Operasyonlar Filo Varlıklar Kullanıcılar Olaylar 99 Raporlar Evraklar v 1.50…" at bounding box center [296, 132] width 593 height 264
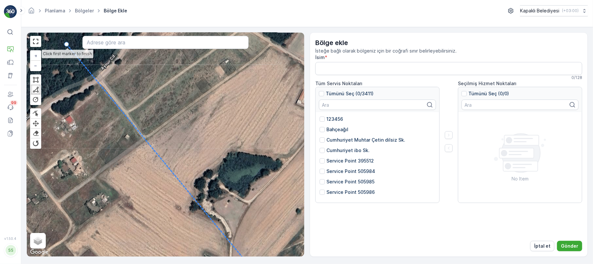
click at [67, 45] on icon at bounding box center [163, 160] width 192 height 233
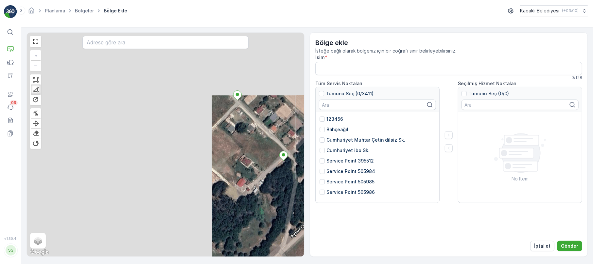
drag, startPoint x: 143, startPoint y: 82, endPoint x: 338, endPoint y: 162, distance: 210.4
click at [338, 162] on div "2 2 2 2 2 2 2 2 2 2 2 2 3 2 3 2 2 2 2 2 2 2 2 2 2 2 3 2 2 2 3 2 4 4 2 2 2 2 2 2…" at bounding box center [306, 144] width 561 height 225
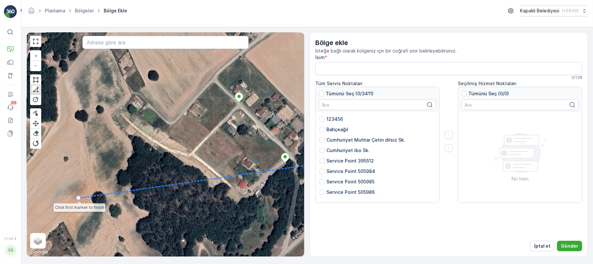
click at [79, 198] on icon at bounding box center [205, 180] width 253 height 37
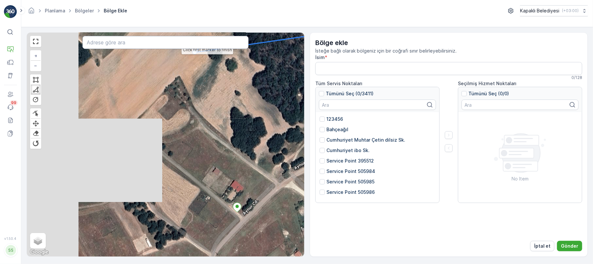
click at [207, 41] on div "2 2 2 2 2 2 2 2 2 2 2 2 3 2 3 2 2 2 2 2 2 2 2 2 2 2 3 2 2 2 3 2 4 4 2 2 2 2 2 2…" at bounding box center [165, 145] width 277 height 224
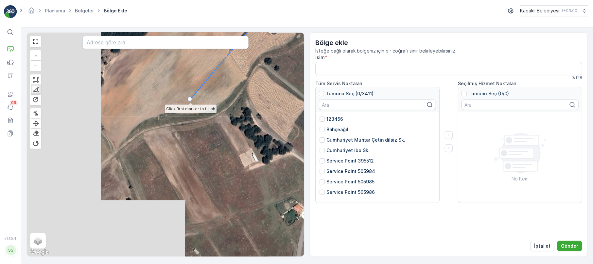
drag, startPoint x: 82, startPoint y: 189, endPoint x: 179, endPoint y: 106, distance: 127.7
click at [190, 100] on icon at bounding box center [251, 27] width 123 height 144
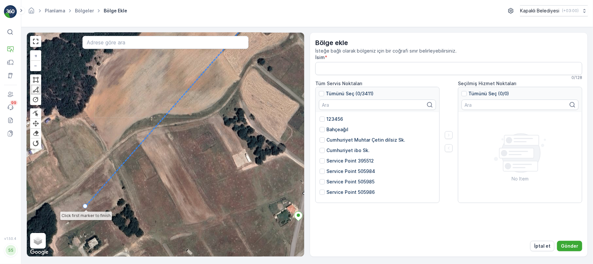
click at [85, 208] on div "2 2 2 2 2 2 2 2 2 2 2 2 3 2 3 2 2 2 2 2 2 2 2 2 2 2 3 2 2 2 3 2 4 4 2 2 2 2 2 2…" at bounding box center [165, 145] width 277 height 224
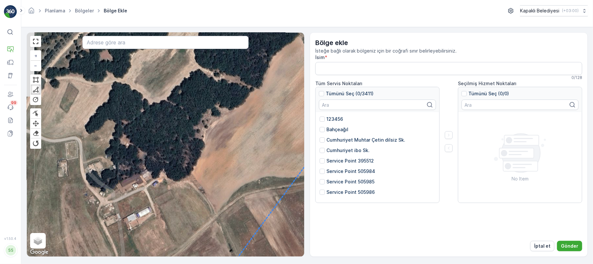
drag, startPoint x: 80, startPoint y: 209, endPoint x: 188, endPoint y: 271, distance: 124.6
click at [188, 264] on html "⌘B Operasyonlar Filo Varlıklar Kullanıcılar Olaylar 99 Raporlar Evraklar v 1.50…" at bounding box center [296, 132] width 593 height 264
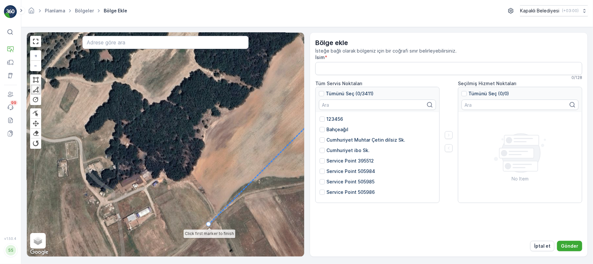
click at [208, 225] on div "2 2 2 2 2 2 2 2 2 2 2 2 3 2 3 2 2 2 2 2 2 2 2 2 2 2 3 2 2 2 3 2 4 4 2 2 2 2 2 2…" at bounding box center [165, 145] width 277 height 224
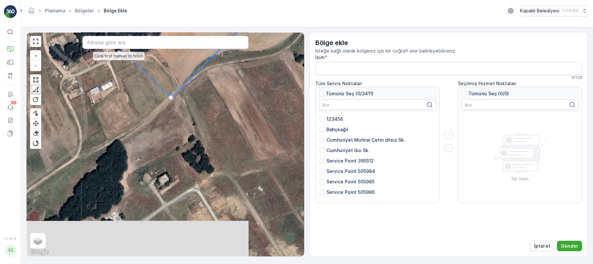
drag, startPoint x: 150, startPoint y: 171, endPoint x: 116, endPoint y: 85, distance: 92.7
click at [120, 53] on div "2 2 2 2 2 2 2 2 2 2 2 2 3 2 3 2 2 2 2 2 2 2 2 2 2 2 3 2 2 2 3 2 4 4 2 2 2 2 2 2…" at bounding box center [165, 145] width 277 height 224
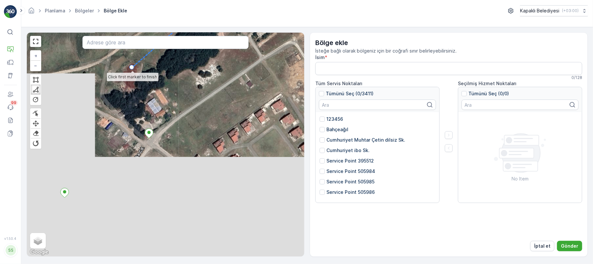
drag, startPoint x: 38, startPoint y: 220, endPoint x: 133, endPoint y: 72, distance: 175.2
click at [133, 72] on div "2 2 2 2 2 2 2 2 2 2 2 2 3 2 3 2 2 2 2 2 2 2 2 2 2 2 3 2 2 2 3 2 4 4 2 2 2 2 2 2…" at bounding box center [165, 145] width 277 height 224
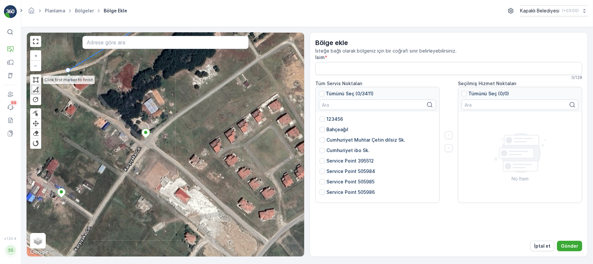
click at [68, 71] on icon at bounding box center [117, 40] width 99 height 60
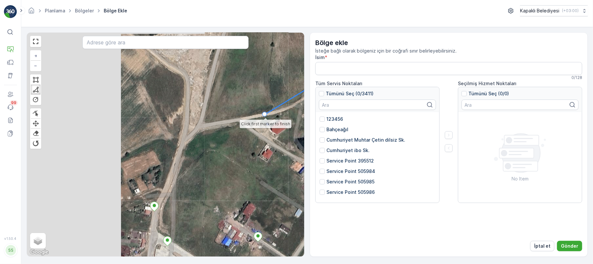
drag, startPoint x: 68, startPoint y: 71, endPoint x: 264, endPoint y: 115, distance: 201.0
click at [264, 115] on div at bounding box center [264, 114] width 5 height 5
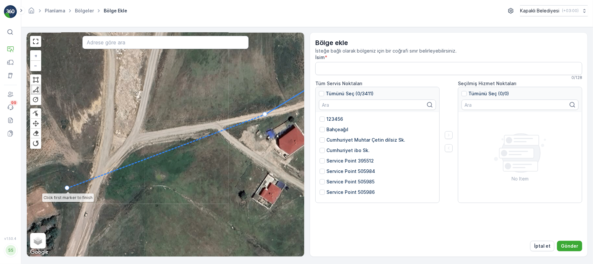
click at [67, 189] on icon at bounding box center [166, 152] width 198 height 74
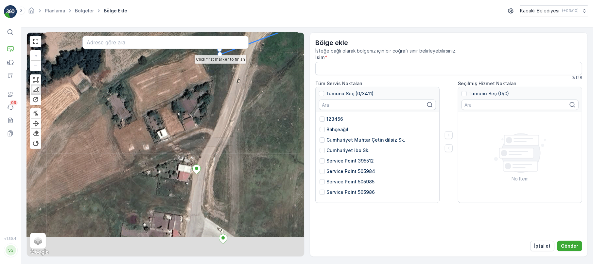
drag, startPoint x: 67, startPoint y: 189, endPoint x: 220, endPoint y: 55, distance: 203.1
click at [220, 55] on div at bounding box center [219, 54] width 5 height 5
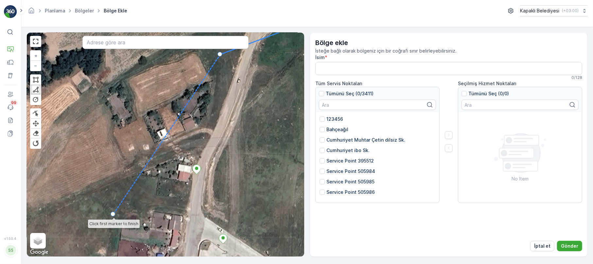
click at [113, 216] on div "2 2 2 2 2 2 2 2 2 2 3 2 2 2 2 2 2 2 2 2 2 2 2 2 2 2 4 4 2 2 2 2 3 2 5 2 2 2 2 4…" at bounding box center [165, 145] width 277 height 224
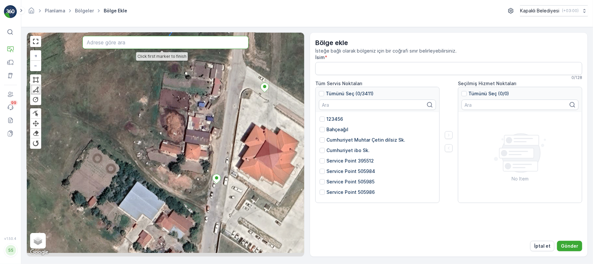
drag, startPoint x: 143, startPoint y: 105, endPoint x: 161, endPoint y: 47, distance: 60.7
click at [161, 47] on div "2 2 2 2 2 2 2 2 2 2 3 2 2 2 2 2 2 2 2 2 2 2 2 2 2 2 4 4 2 2 2 2 3 2 5 2 2 2 2 4…" at bounding box center [165, 145] width 277 height 224
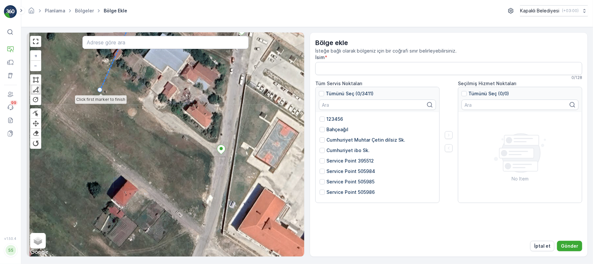
drag, startPoint x: 75, startPoint y: 241, endPoint x: 97, endPoint y: 154, distance: 89.2
click at [100, 92] on div "2 2 2 2 2 2 2 2 2 2 3 2 2 2 2 2 2 2 2 2 2 2 2 2 2 2 4 4 2 2 2 2 3 2 5 2 2 2 2 4…" at bounding box center [165, 145] width 277 height 224
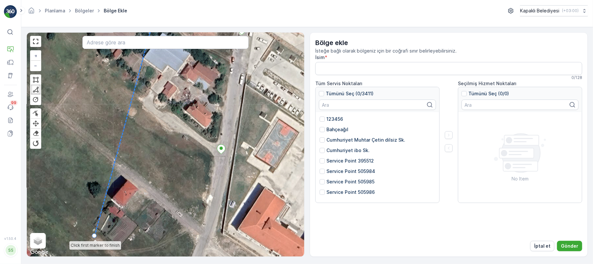
click at [94, 237] on div "2 2 2 2 2 2 2 2 2 2 3 2 2 2 2 2 2 2 2 2 2 2 2 2 2 2 4 4 2 2 2 2 3 2 5 2 2 2 2 4…" at bounding box center [165, 145] width 277 height 224
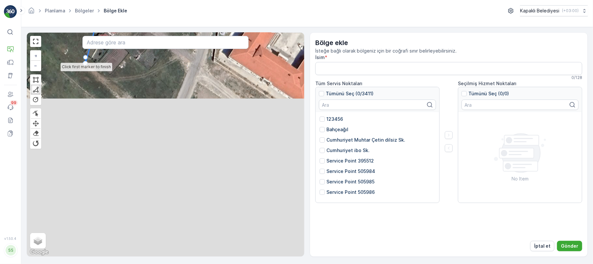
drag, startPoint x: 94, startPoint y: 237, endPoint x: 88, endPoint y: 58, distance: 179.5
click at [87, 61] on div at bounding box center [85, 63] width 5 height 5
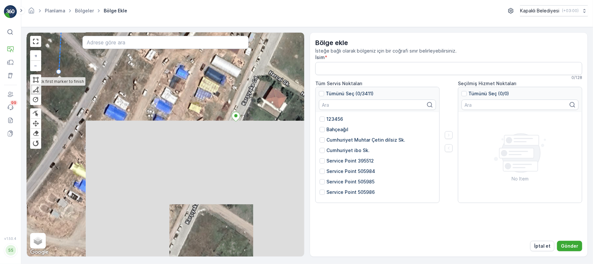
drag, startPoint x: 85, startPoint y: 219, endPoint x: 64, endPoint y: 80, distance: 140.4
click at [64, 80] on div "2 2 2 2 2 2 2 2 2 2 3 2 2 2 2 2 2 2 2 2 2 2 2 2 2 2 4 4 2 2 2 2 3 2 5 2 2 2 2 4…" at bounding box center [165, 145] width 277 height 224
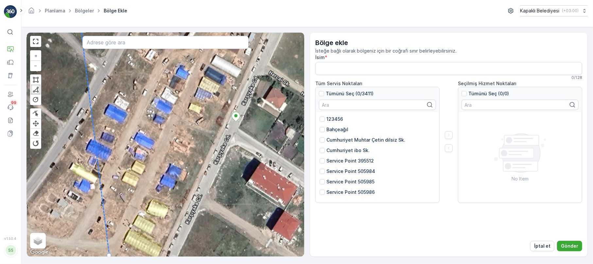
click at [112, 261] on div "2 2 2 2 2 2 2 2 2 2 3 2 2 2 2 2 2 2 2 2 2 2 2 2 2 2 4 4 2 2 2 2 3 2 5 2 2 2 2 4…" at bounding box center [306, 145] width 571 height 237
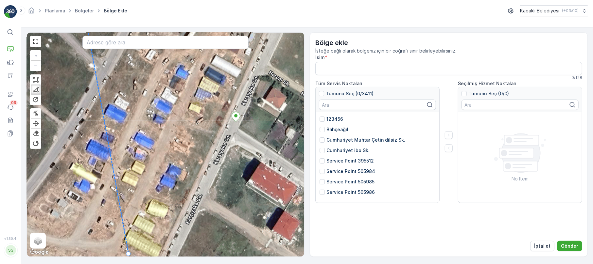
click at [129, 254] on div "2 2 2 2 2 2 2 2 2 2 3 2 2 2 2 2 2 2 2 2 2 2 2 2 2 2 4 4 2 2 2 2 3 2 5 2 2 2 2 4…" at bounding box center [165, 145] width 277 height 224
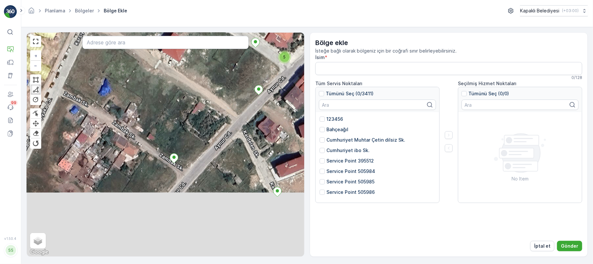
drag, startPoint x: 60, startPoint y: 174, endPoint x: 0, endPoint y: 45, distance: 142.3
click at [0, 45] on div "⌘B Operasyonlar Filo Varlıklar Kullanıcılar Olaylar 99 Raporlar Evraklar v 1.50…" at bounding box center [296, 132] width 593 height 264
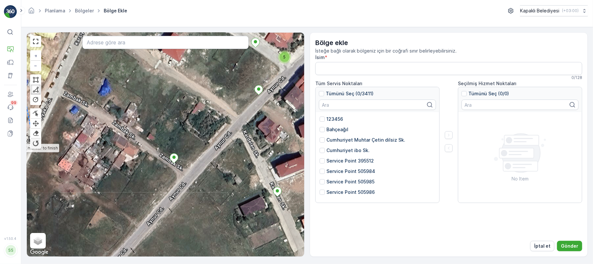
click at [60, 168] on div "2 2 2 2 2 2 2 2 2 2 3 2 2 2 2 2 2 2 2 2 2 2 2 2 2 2 4 4 2 2 2 2 3 2 5 2 2 2 2 4…" at bounding box center [165, 145] width 277 height 224
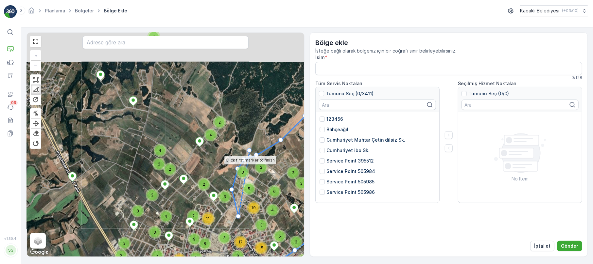
drag, startPoint x: 93, startPoint y: 119, endPoint x: 249, endPoint y: 151, distance: 158.8
click at [249, 151] on icon at bounding box center [243, 184] width 11 height 66
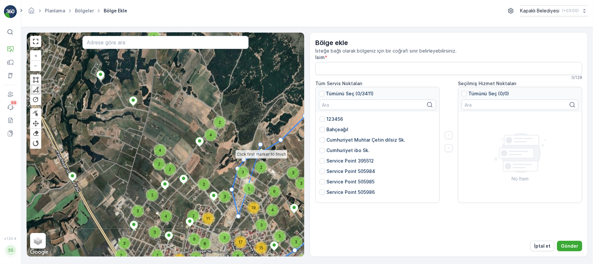
click at [260, 145] on icon at bounding box center [249, 181] width 22 height 72
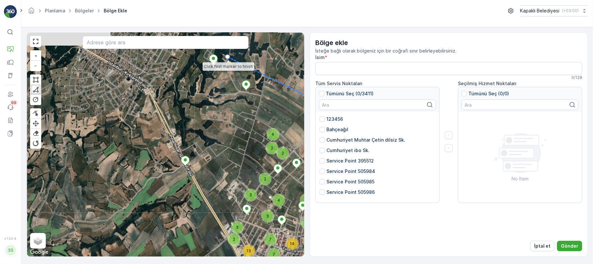
drag, startPoint x: 114, startPoint y: 74, endPoint x: 227, endPoint y: 58, distance: 113.9
click at [227, 58] on div "5 3 8 6 3 2 3 6 3 3 3 4 2 2 4 3 9 3 5 3 2 2 2 2 5 6 2 2 2 6 5 4 5 6 3 4 12 3 3 …" at bounding box center [165, 145] width 277 height 224
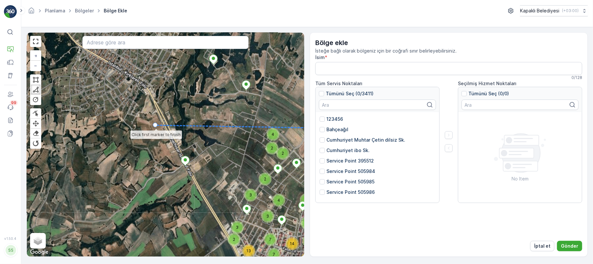
click at [159, 125] on div "5 3 8 6 3 2 3 6 3 3 3 4 2 2 4 3 9 3 5 3 2 2 2 2 5 6 2 2 2 6 5 4 5 6 3 4 12 3 3 …" at bounding box center [165, 145] width 277 height 224
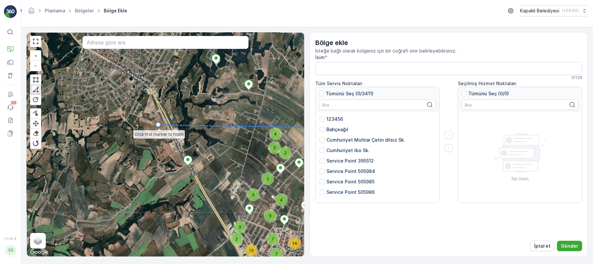
click at [159, 125] on icon at bounding box center [246, 126] width 174 height 3
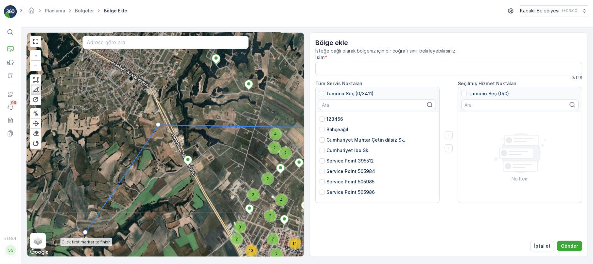
click at [86, 233] on div "5 3 8 6 3 2 3 6 3 3 3 4 2 2 4 3 9 3 5 3 2 2 2 2 5 6 2 2 2 6 5 4 5 6 3 4 12 3 3 …" at bounding box center [165, 145] width 277 height 224
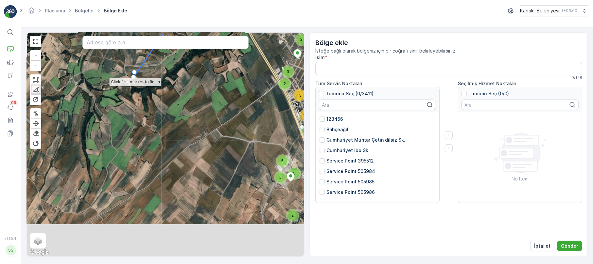
drag, startPoint x: 105, startPoint y: 173, endPoint x: 136, endPoint y: 63, distance: 114.0
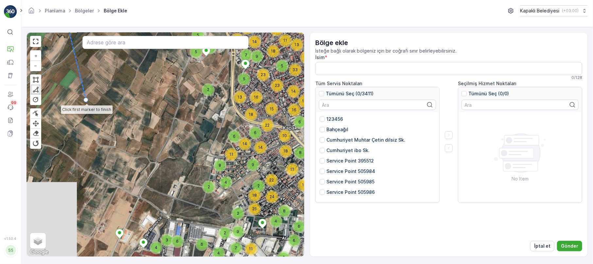
drag, startPoint x: 176, startPoint y: 222, endPoint x: 86, endPoint y: 101, distance: 150.8
click at [86, 101] on div "5 3 8 6 3 2 3 6 3 3 3 4 2 2 4 3 9 3 5 3 2 2 2 2 5 6 2 2 2 6 5 4 5 6 3 4 12 3 3 …" at bounding box center [165, 145] width 277 height 224
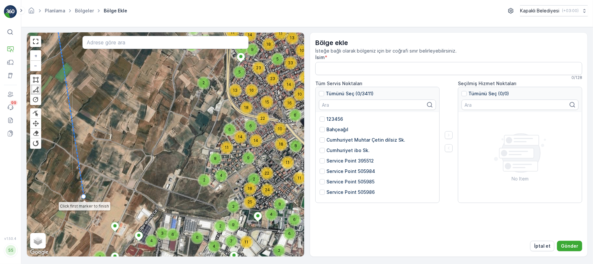
click at [84, 198] on div "5 3 8 6 3 2 3 6 3 3 3 4 2 2 4 3 9 3 5 3 2 2 2 2 5 6 2 2 2 6 5 4 5 6 3 4 12 3 3 …" at bounding box center [165, 145] width 277 height 224
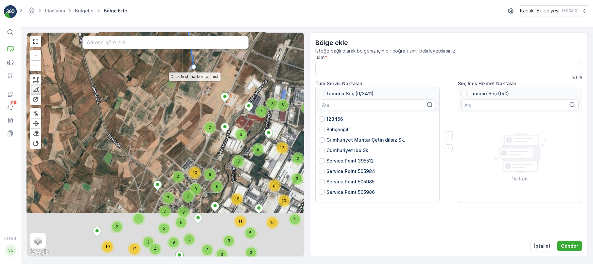
drag, startPoint x: 84, startPoint y: 198, endPoint x: 194, endPoint y: 68, distance: 170.0
click at [194, 68] on div at bounding box center [193, 67] width 5 height 5
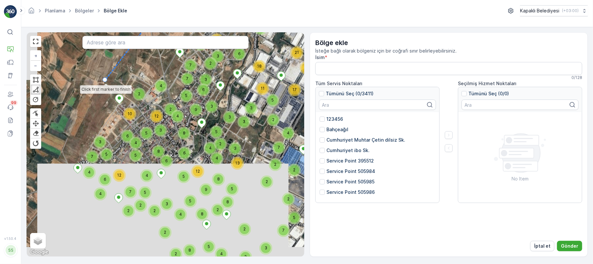
drag, startPoint x: 83, startPoint y: 217, endPoint x: 105, endPoint y: 65, distance: 154.2
click at [105, 65] on div "5 3 8 6 3 2 3 6 3 3 3 4 2 2 4 3 9 3 5 3 2 2 2 2 5 6 2 2 2 6 5 4 5 6 3 4 12 3 3 …" at bounding box center [165, 145] width 277 height 224
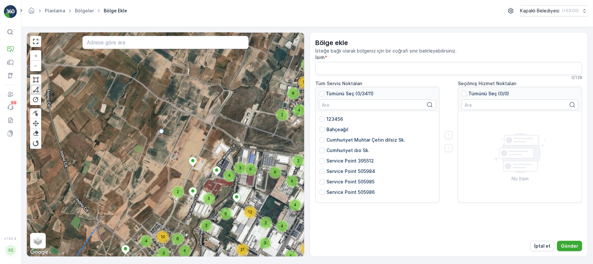
drag, startPoint x: 109, startPoint y: 63, endPoint x: 47, endPoint y: 277, distance: 223.0
click at [47, 264] on html "⌘B Operasyonlar Filo Varlıklar Kullanıcılar Olaylar 99 Raporlar Evraklar v 1.50…" at bounding box center [296, 132] width 593 height 264
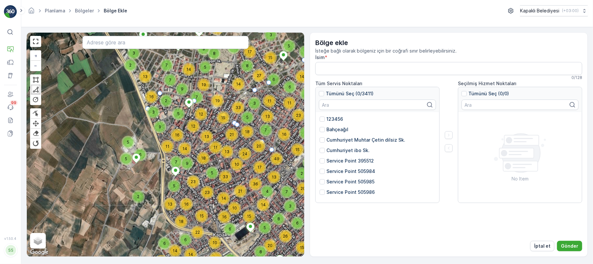
drag, startPoint x: 195, startPoint y: 93, endPoint x: 43, endPoint y: 281, distance: 241.7
click at [43, 264] on html "⌘B Operasyonlar Filo Varlıklar Kullanıcılar Olaylar 99 Raporlar Evraklar v 1.50…" at bounding box center [296, 132] width 593 height 264
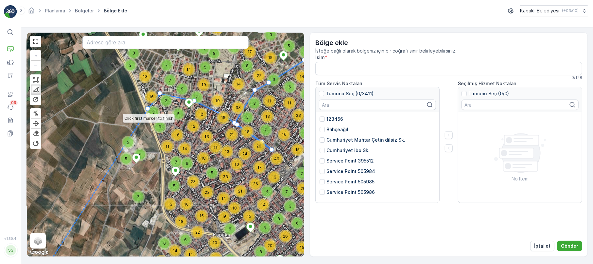
click at [149, 106] on div "5 3 8 6 3 2 3 6 3 3 3 4 2 2 4 3 9 3 5 3 2 2 2 2 5 6 2 2 2 6 5 4 5 6 3 4 12 3 3 …" at bounding box center [165, 145] width 277 height 224
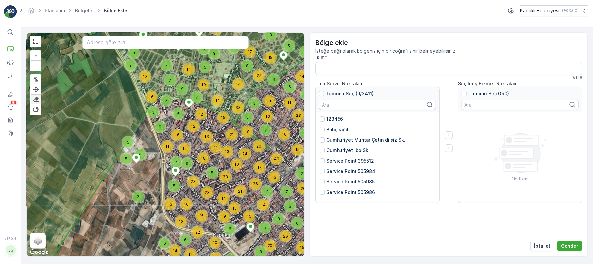
click at [39, 97] on div at bounding box center [35, 99] width 7 height 6
click at [176, 114] on div "5" at bounding box center [179, 114] width 10 height 10
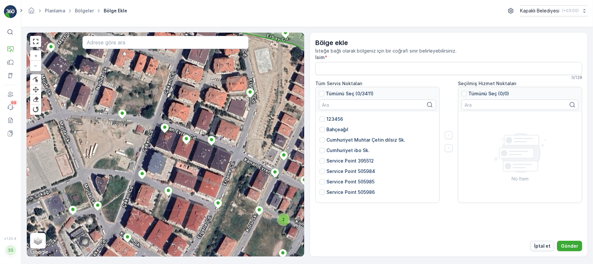
click at [539, 243] on p "İptal et" at bounding box center [542, 246] width 16 height 7
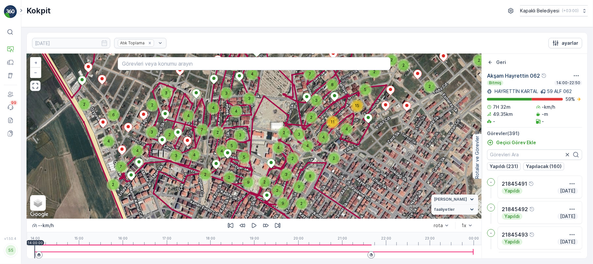
click at [63, 61] on div "2 2 2 2 2 2 2 2 2 2 2 2 2 2 2 6 2 4 3 2 2 4 2 4 7 4 3 4 3 2 7 3 2 2 2 2 4 3 4 1…" at bounding box center [254, 136] width 454 height 165
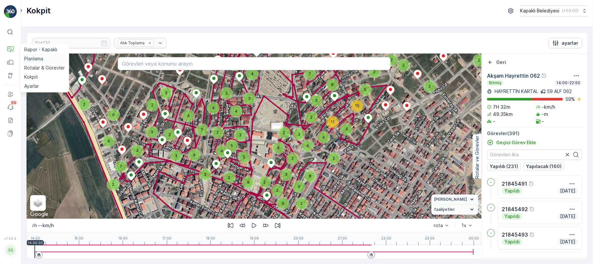
click at [47, 58] on link "Planlama" at bounding box center [45, 58] width 46 height 9
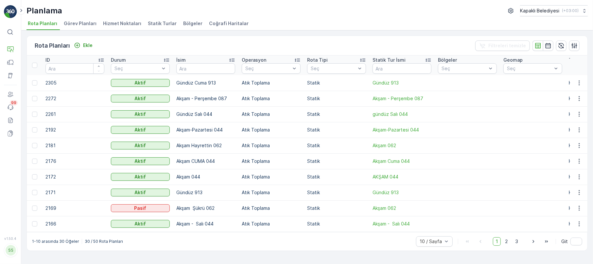
click at [115, 24] on span "Hizmet Noktaları" at bounding box center [122, 23] width 38 height 7
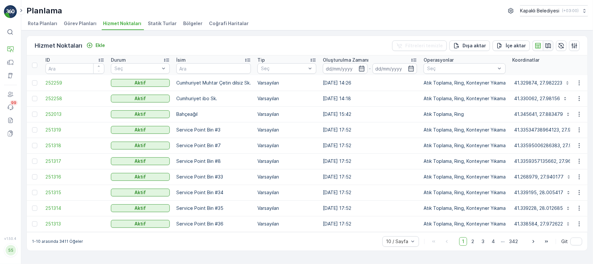
click at [546, 46] on icon "button" at bounding box center [548, 45] width 6 height 5
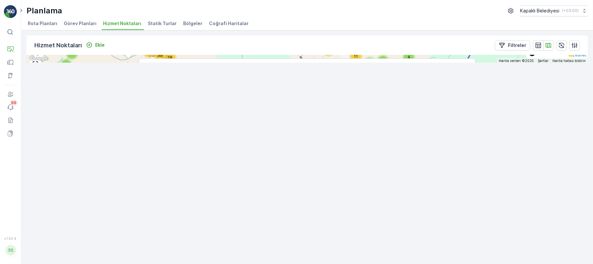
drag, startPoint x: 353, startPoint y: 109, endPoint x: 357, endPoint y: 165, distance: 56.3
click at [353, 125] on div "196" at bounding box center [355, 117] width 13 height 13
